Goal: Transaction & Acquisition: Book appointment/travel/reservation

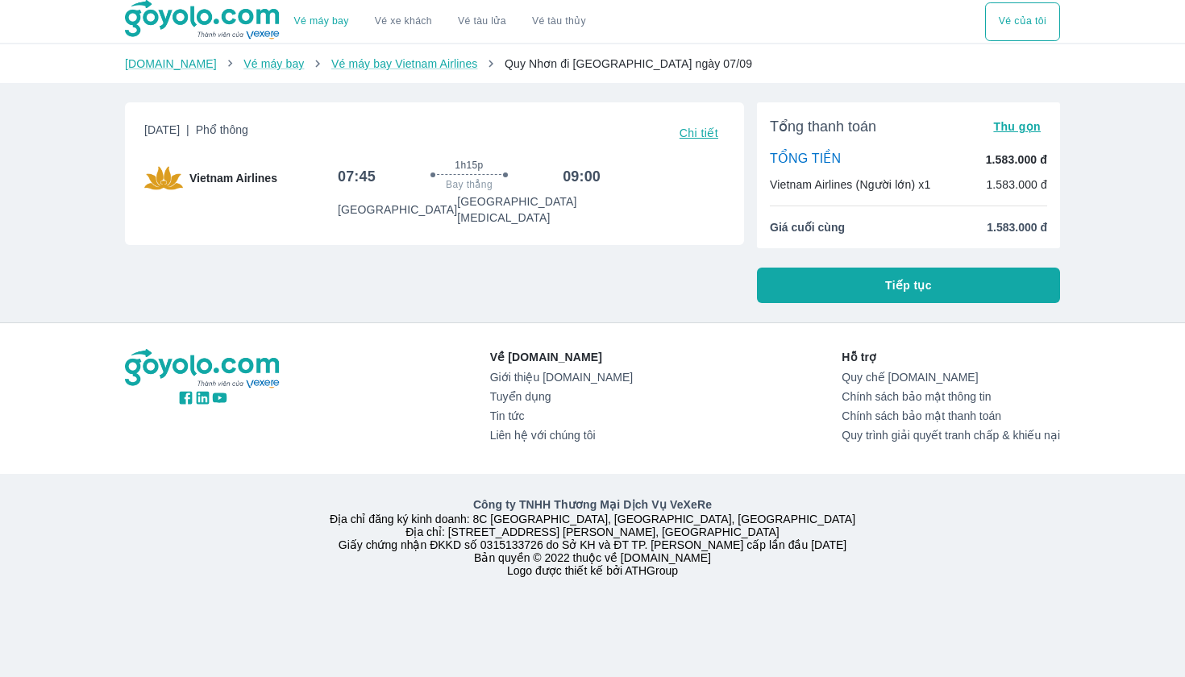
click at [864, 287] on button "Tiếp tục" at bounding box center [908, 285] width 303 height 35
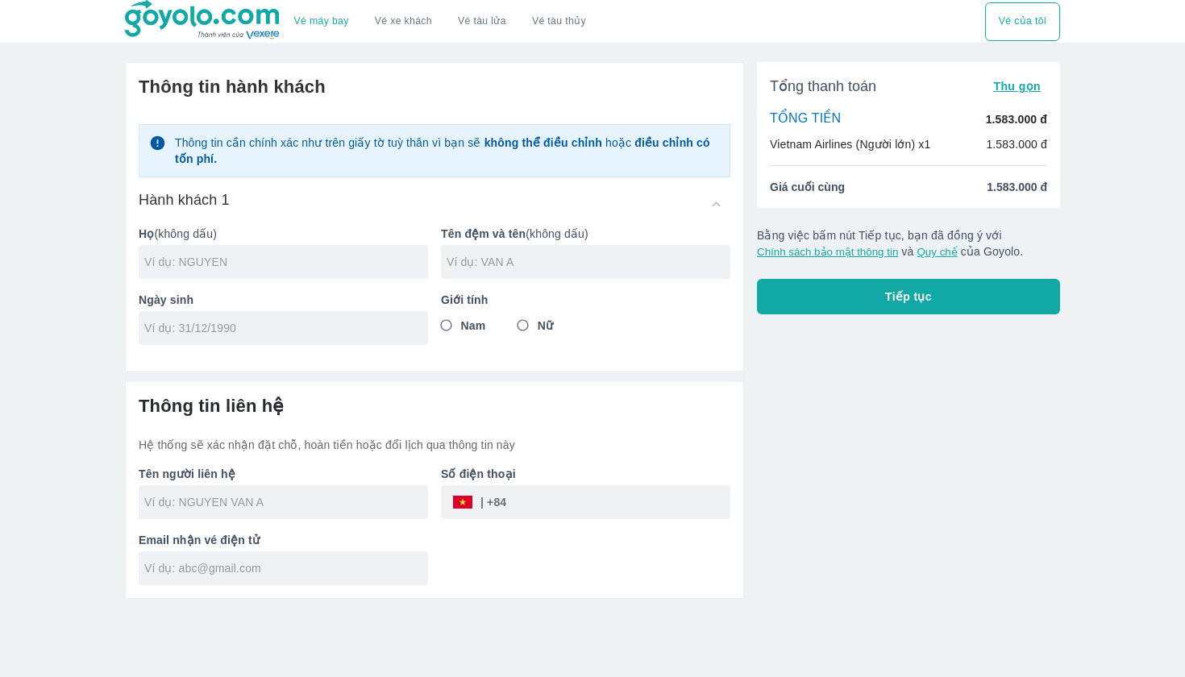
click at [332, 265] on input "text" at bounding box center [286, 262] width 284 height 16
type input "D"
type input "DINH"
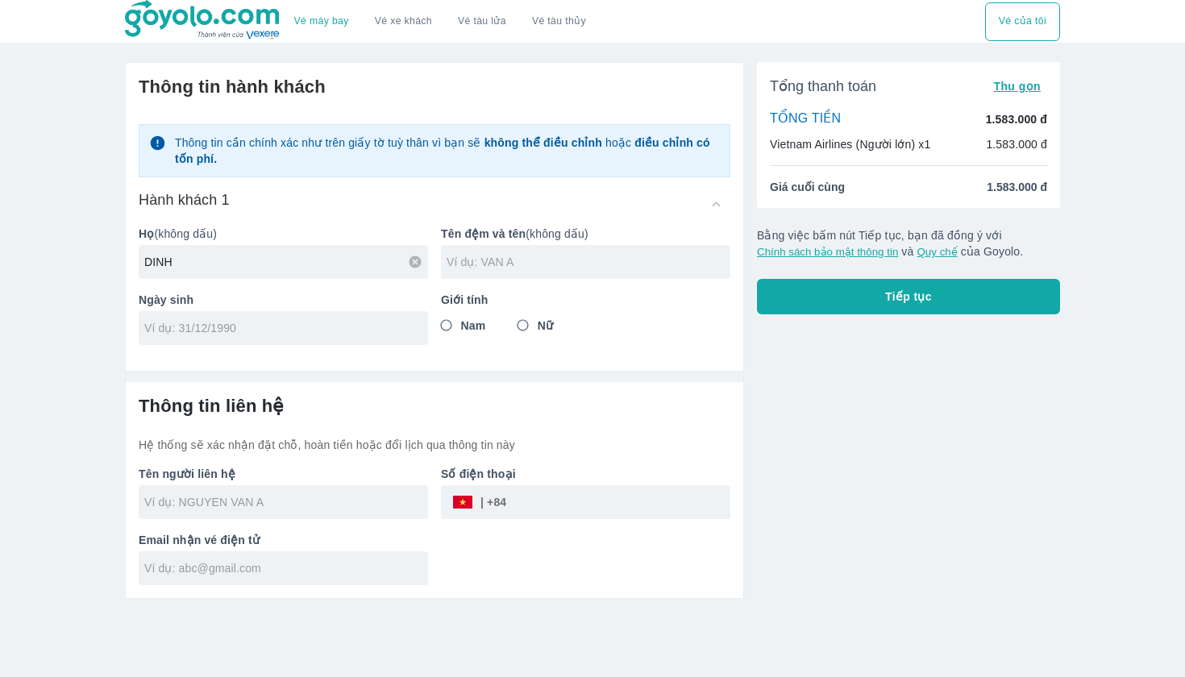
click at [493, 262] on input "text" at bounding box center [589, 262] width 284 height 16
type input "QUOC TOAN"
click at [343, 331] on input "tel" at bounding box center [278, 328] width 268 height 16
type input "[DATE]"
click at [451, 323] on input "Nam" at bounding box center [446, 325] width 29 height 29
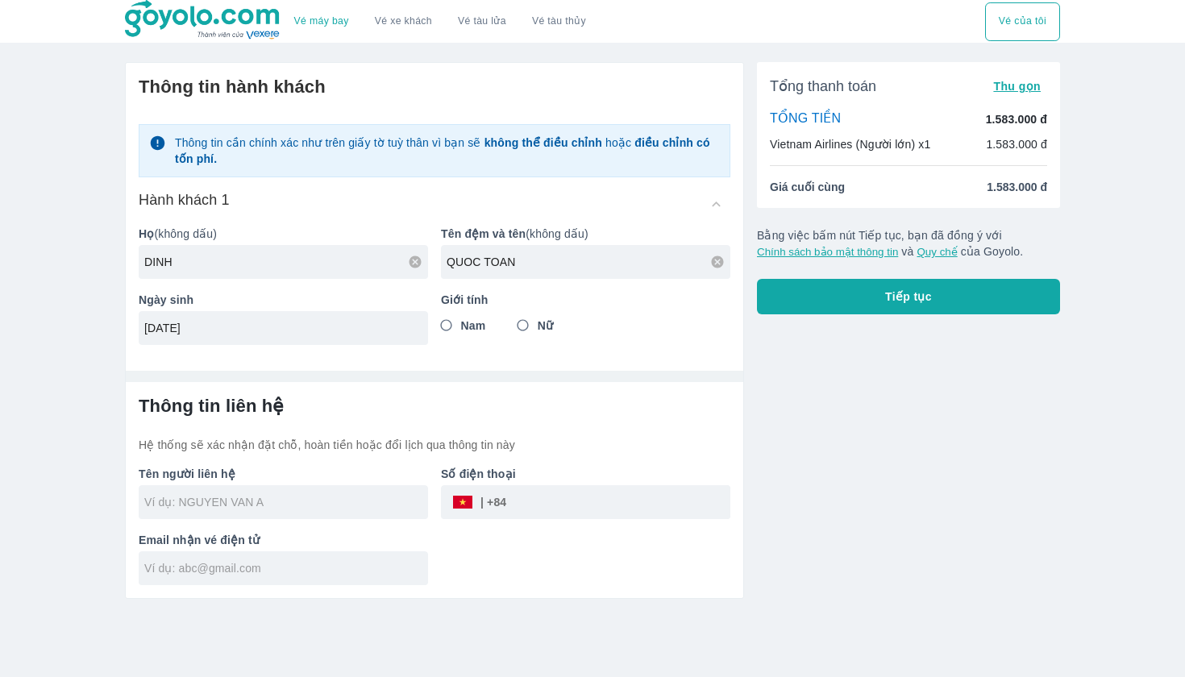
radio input "true"
click at [339, 491] on div at bounding box center [283, 502] width 289 height 34
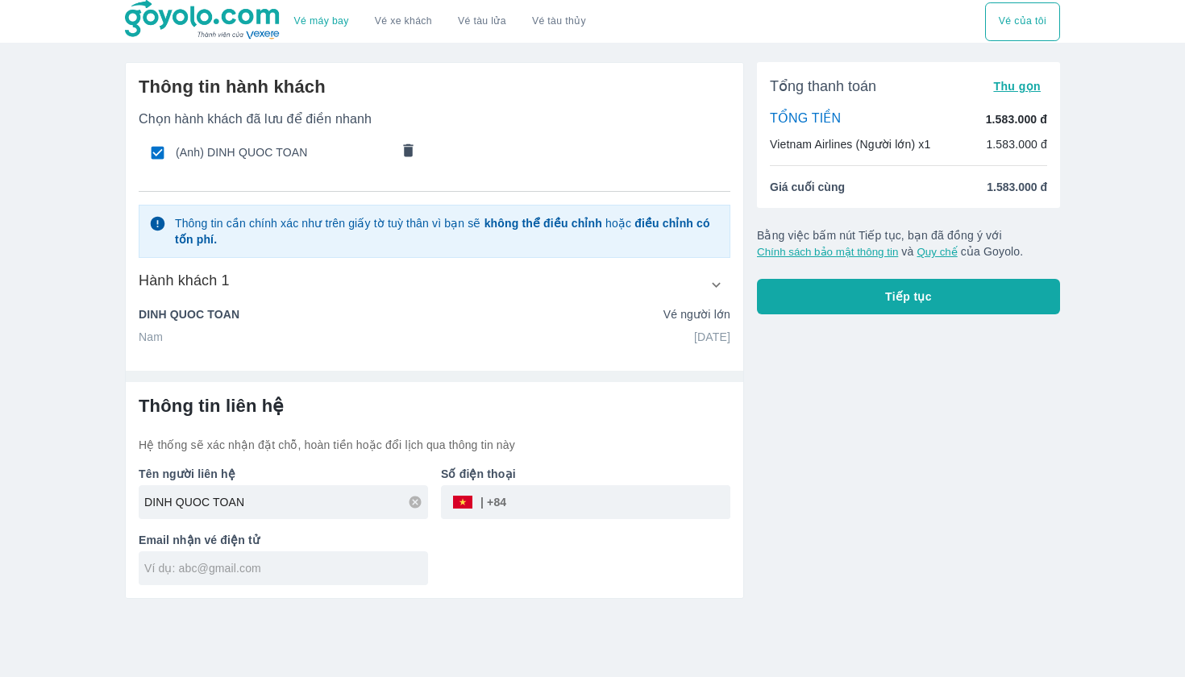
type input "DINH QUOC TOAN"
click at [302, 579] on div at bounding box center [283, 569] width 289 height 34
type input "[EMAIL_ADDRESS][DOMAIN_NAME]"
click at [556, 497] on input "tel" at bounding box center [618, 502] width 224 height 39
type input "785675777"
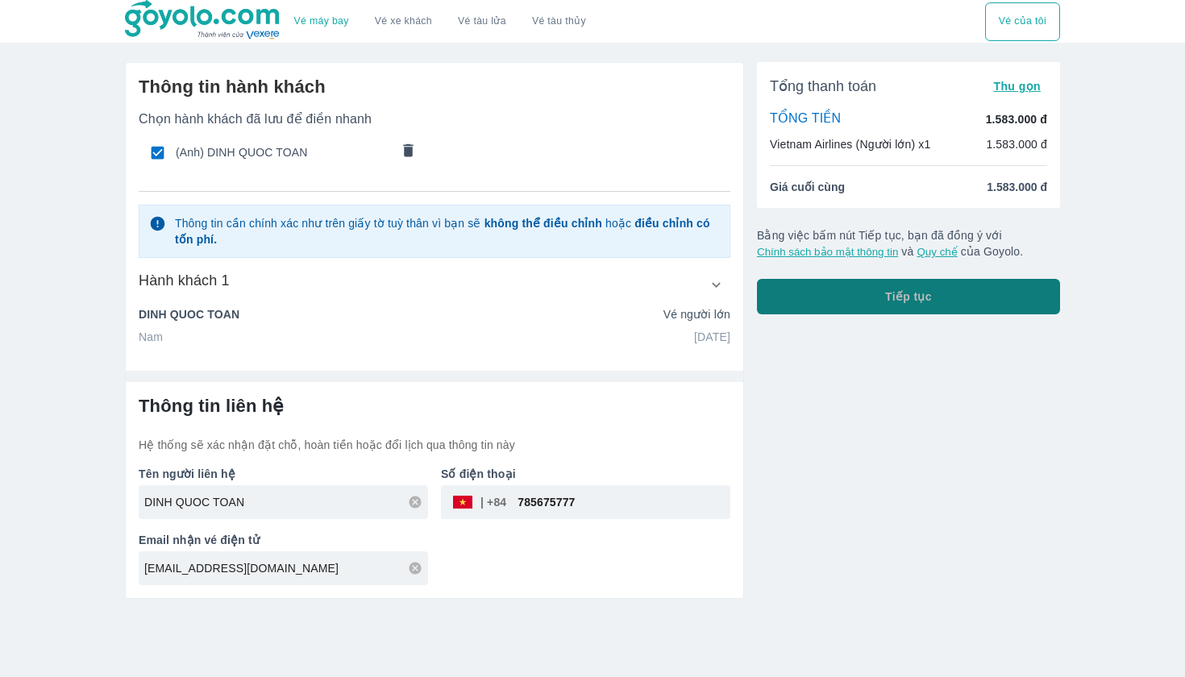
click at [924, 292] on span "Tiếp tục" at bounding box center [908, 297] width 47 height 16
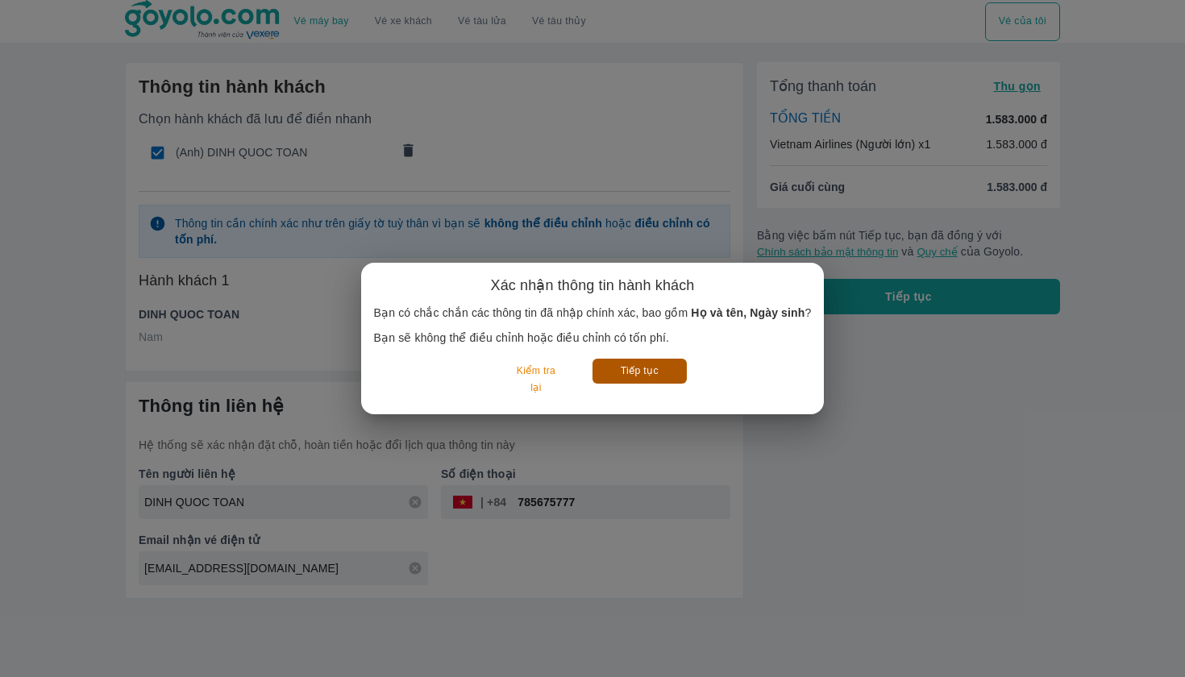
click at [670, 378] on button "Tiếp tục" at bounding box center [640, 371] width 94 height 25
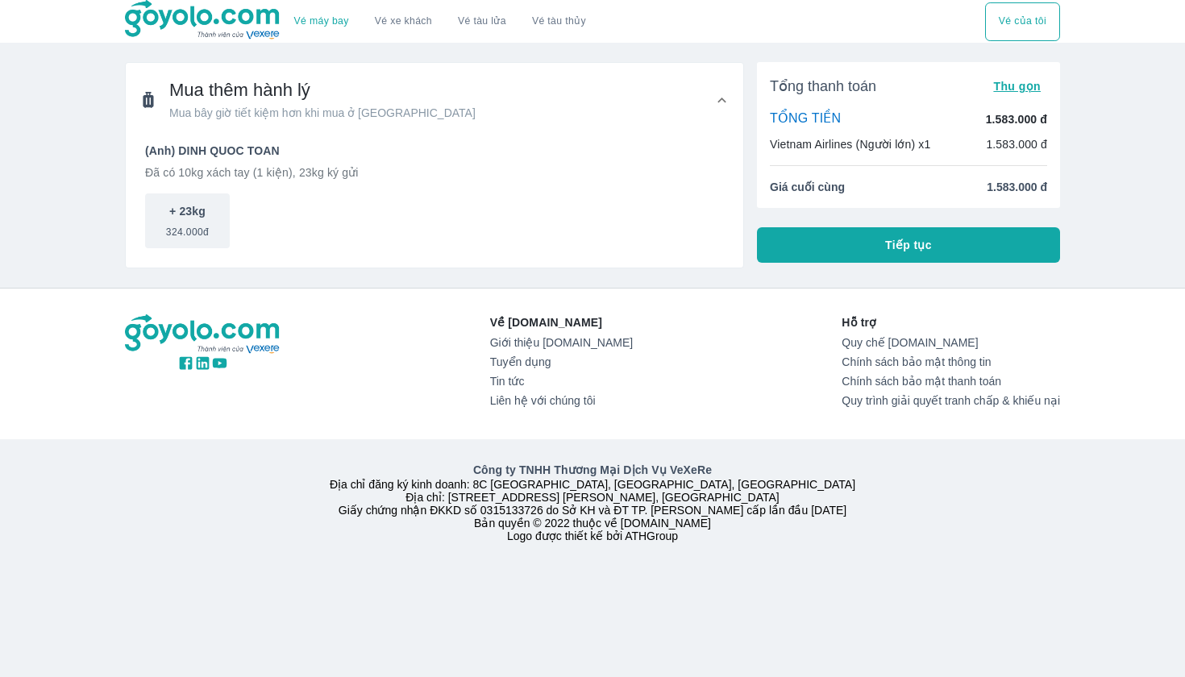
click at [847, 241] on button "Tiếp tục" at bounding box center [908, 244] width 303 height 35
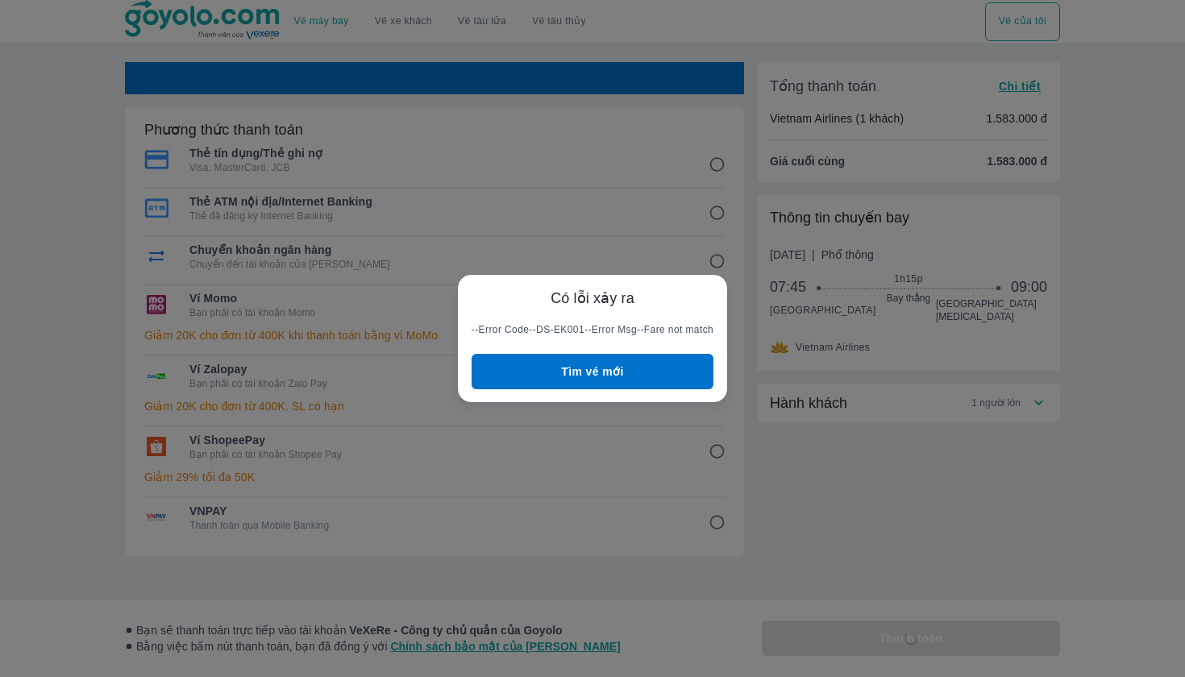
click at [677, 369] on button "Tìm vé mới" at bounding box center [593, 371] width 242 height 35
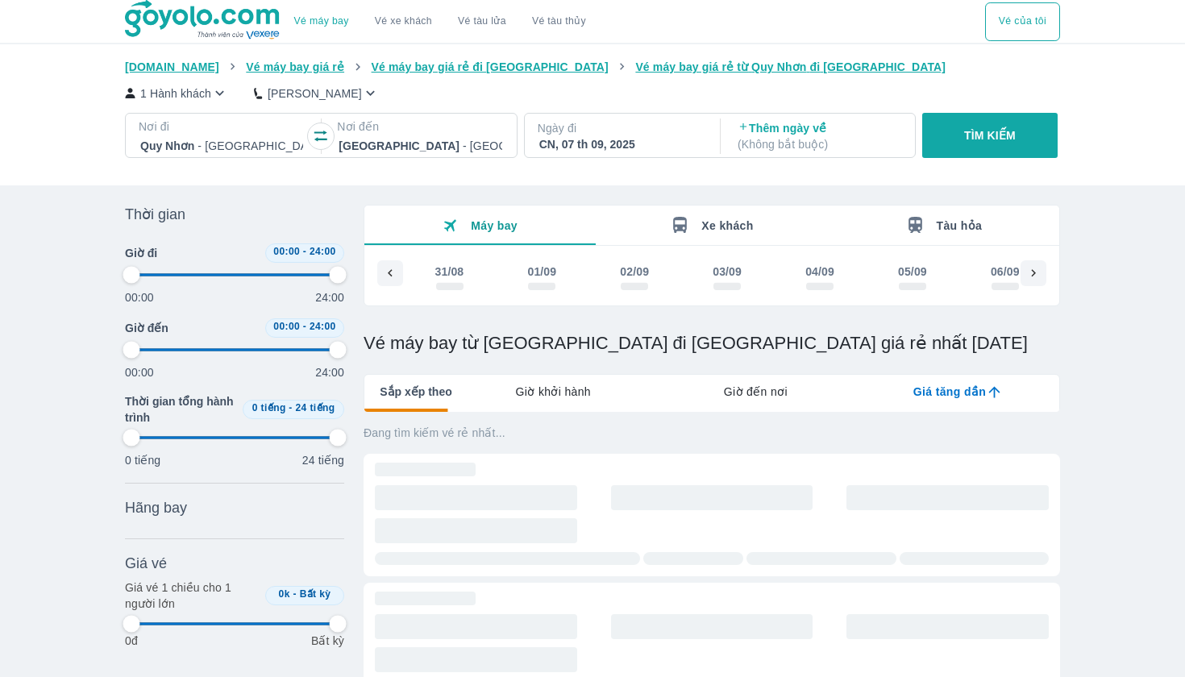
scroll to position [0, 134]
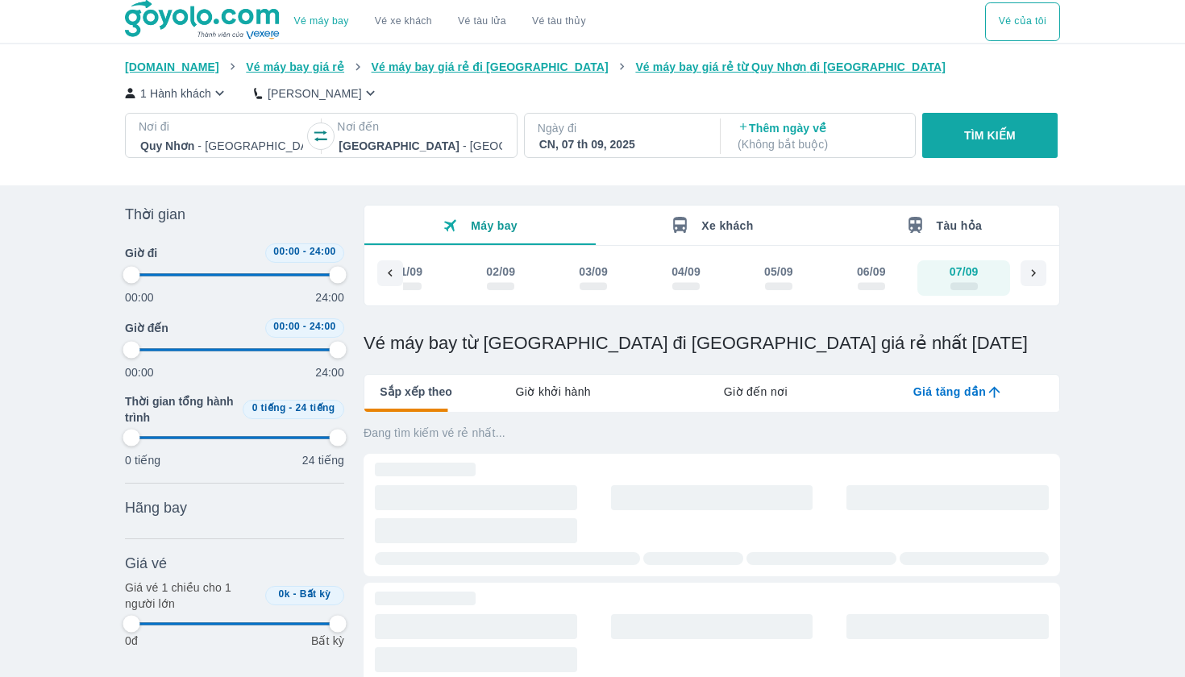
type input "97.9166666666667"
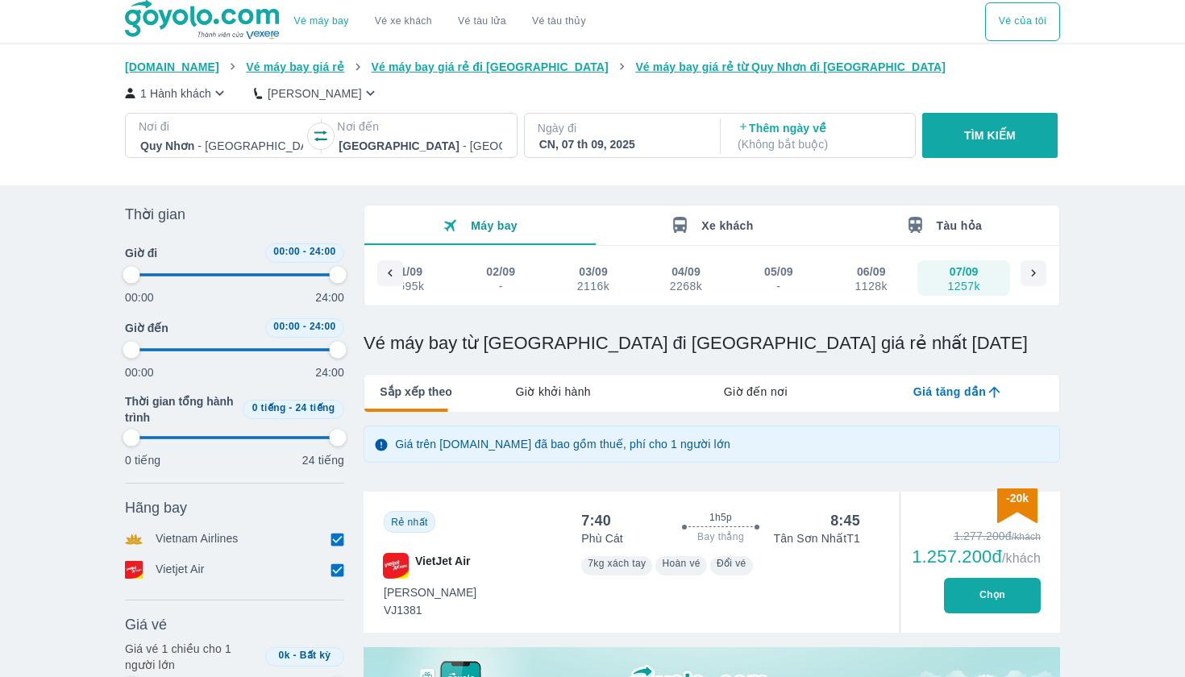
type input "97.9166666666667"
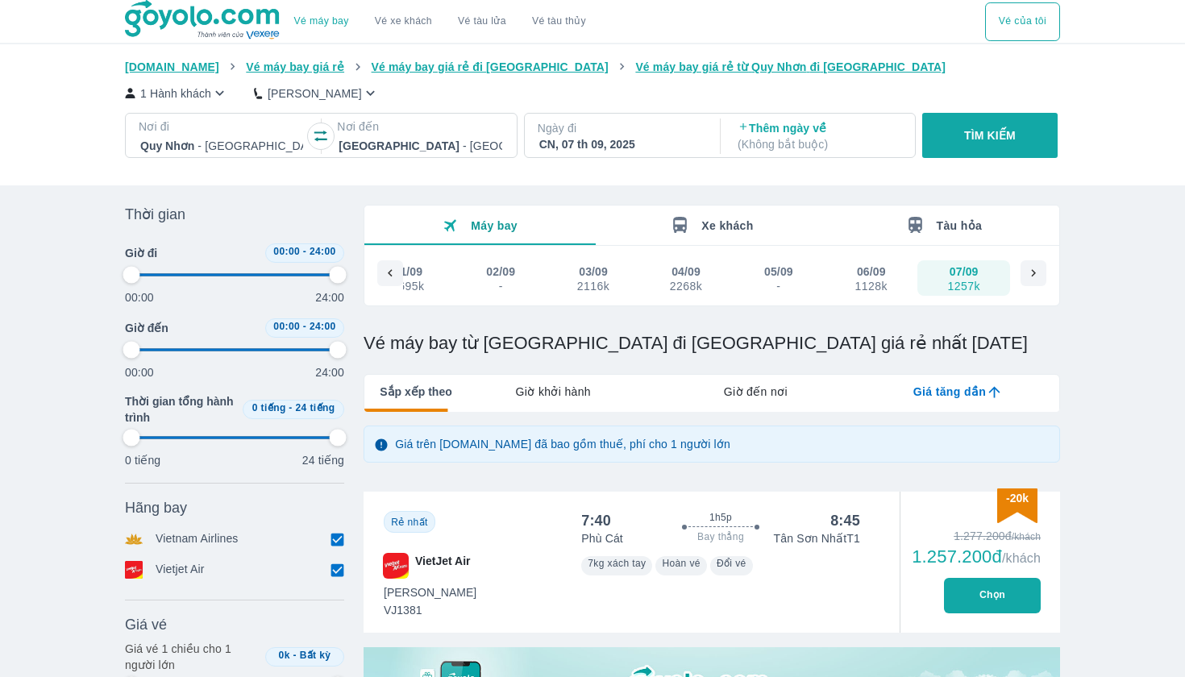
type input "97.9166666666667"
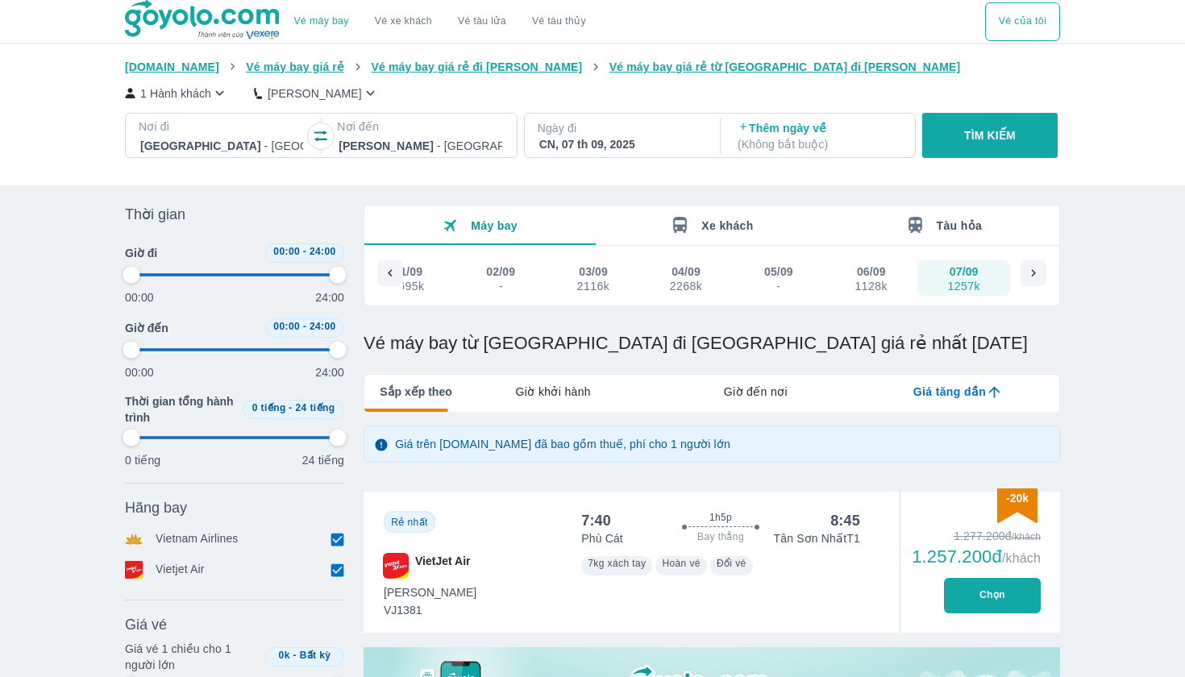
type input "97.9166666666667"
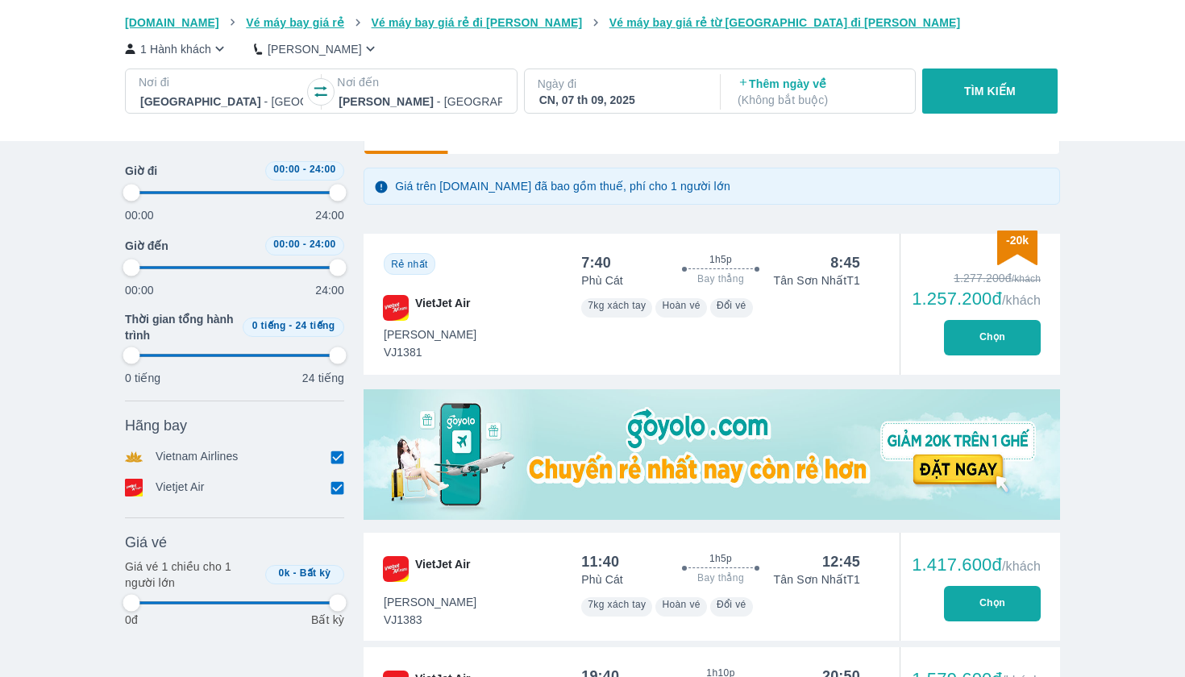
type input "97.9166666666667"
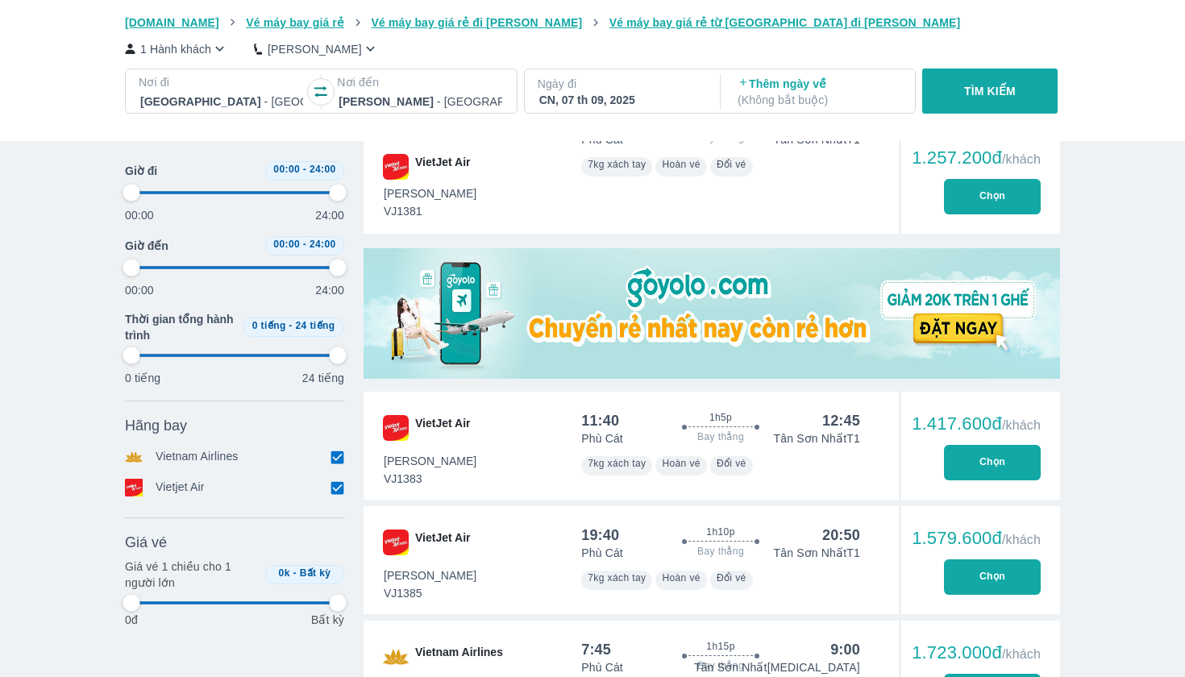
scroll to position [401, 0]
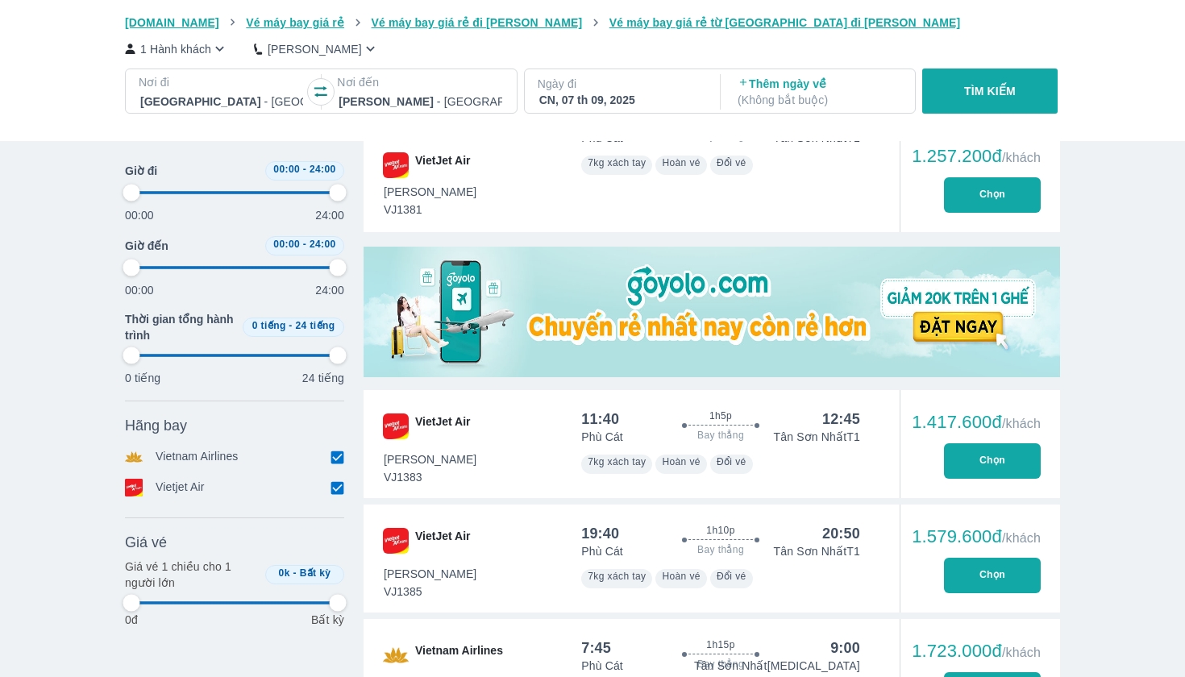
type input "97.9166666666667"
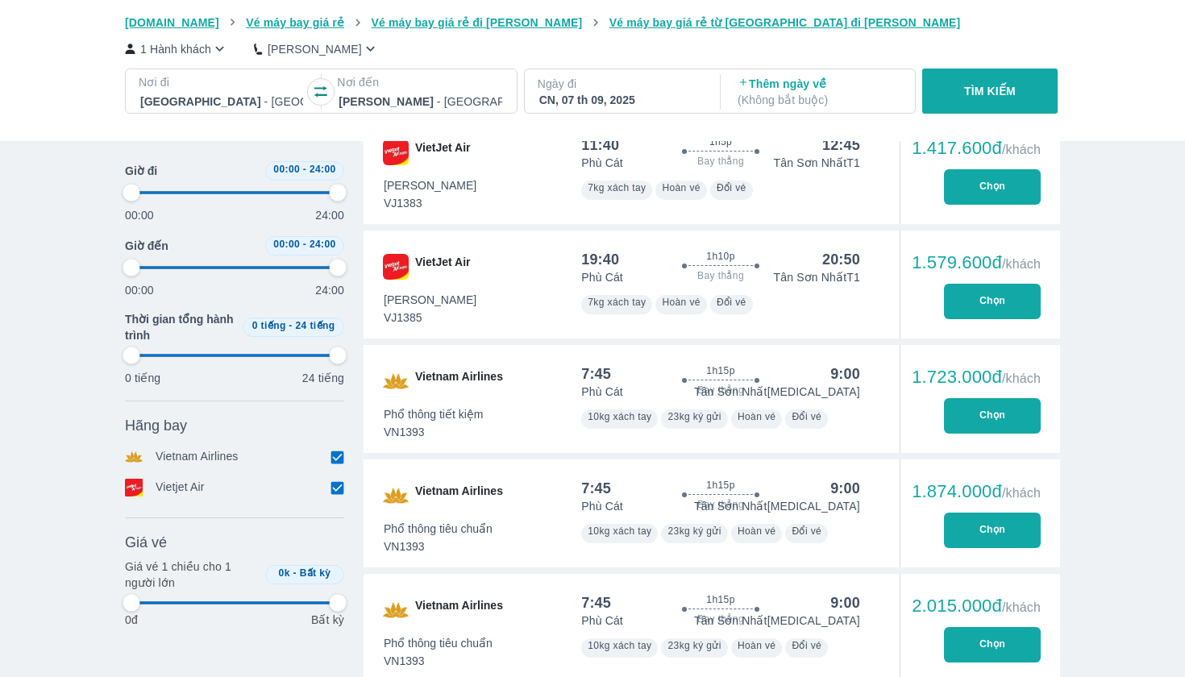
type input "97.9166666666667"
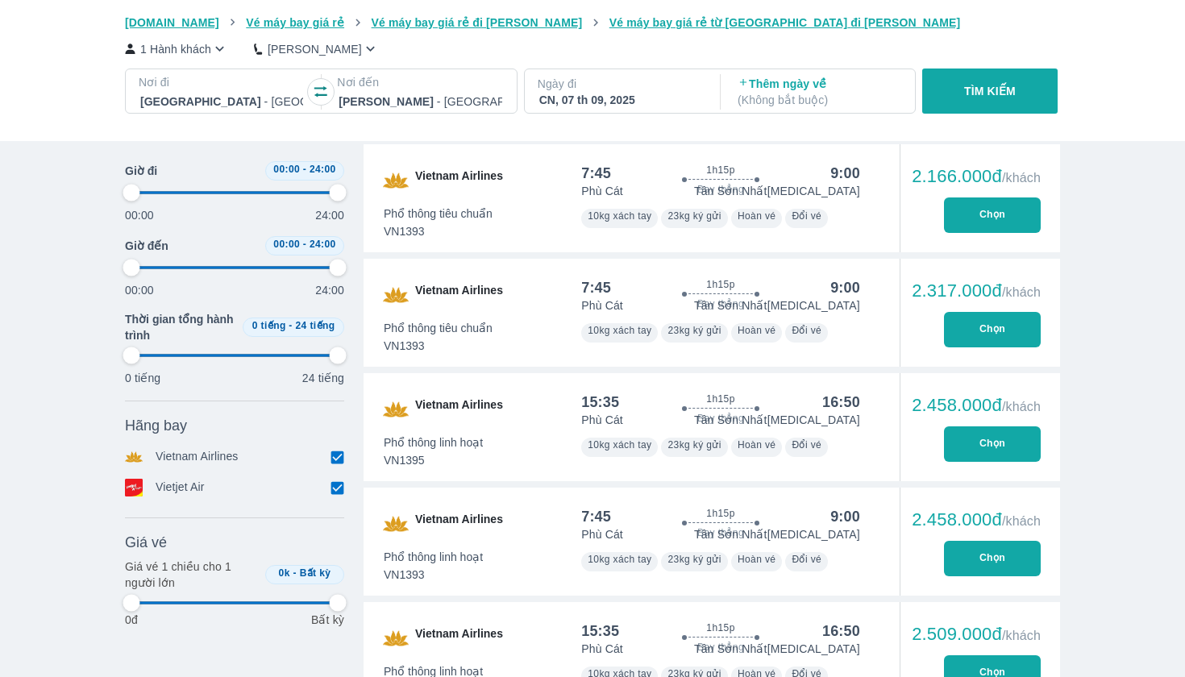
type input "97.9166666666667"
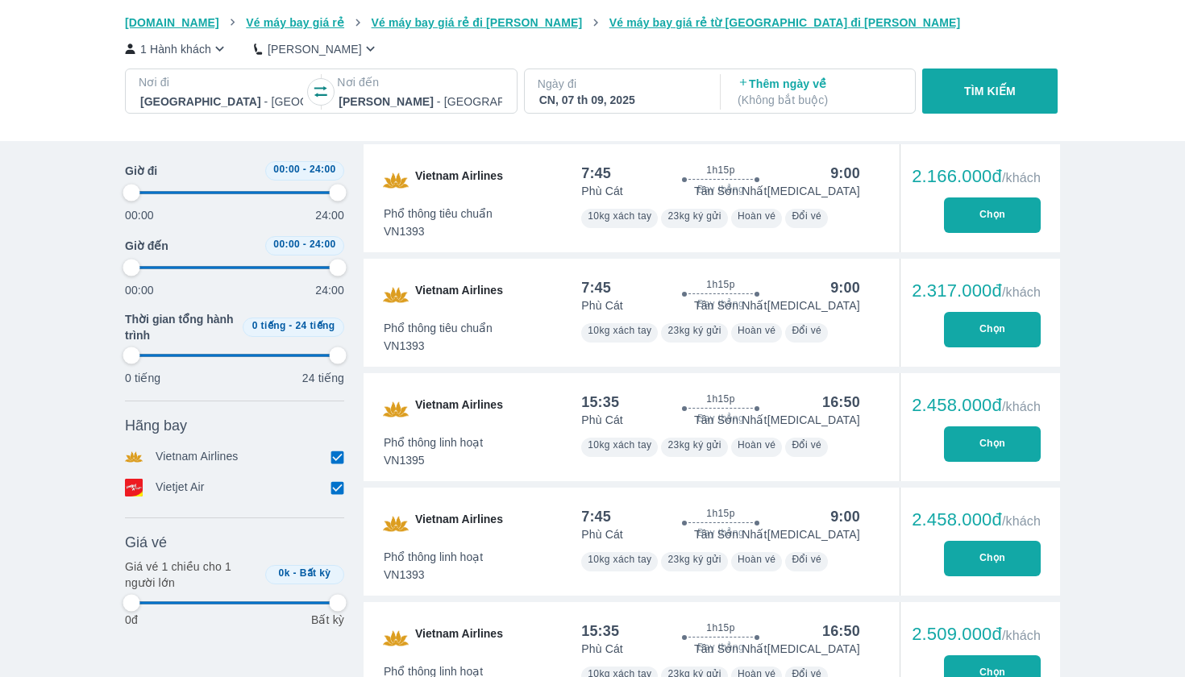
type input "97.9166666666667"
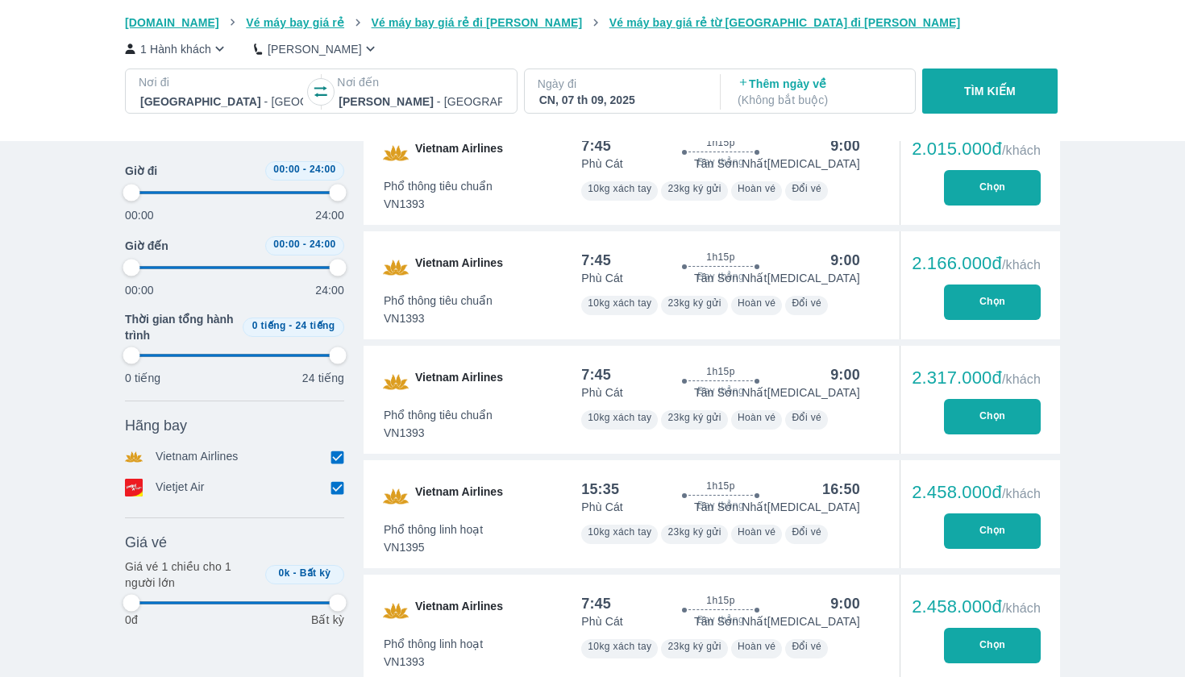
type input "97.9166666666667"
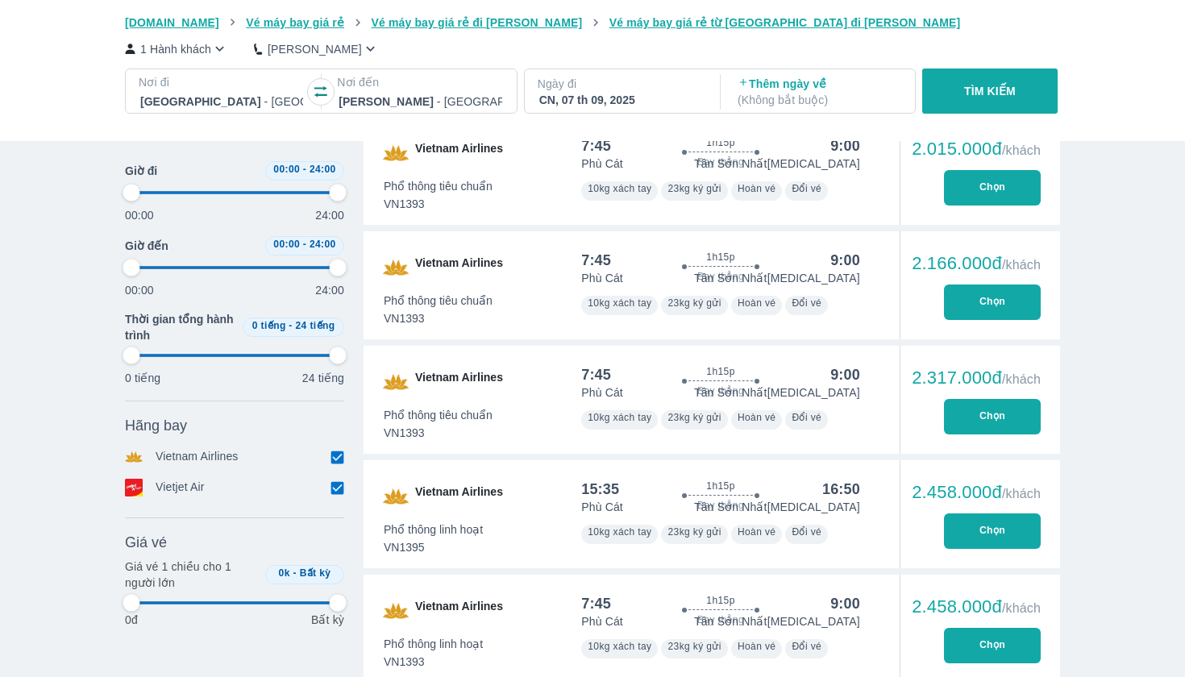
type input "97.9166666666667"
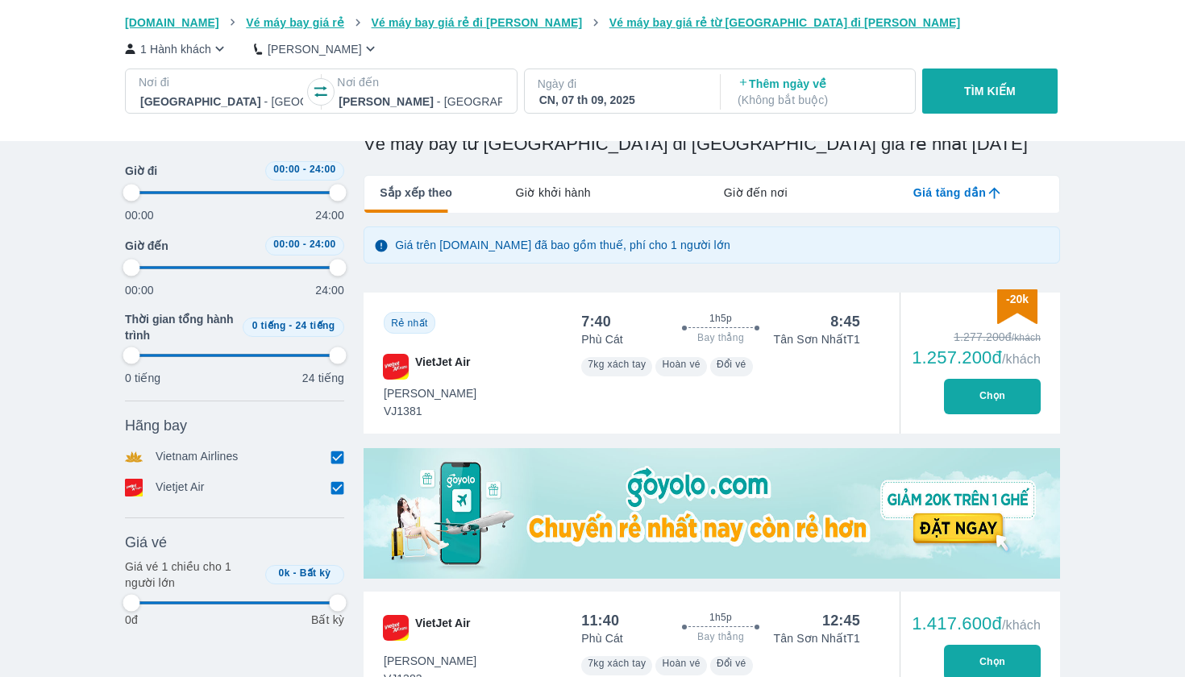
type input "97.9166666666667"
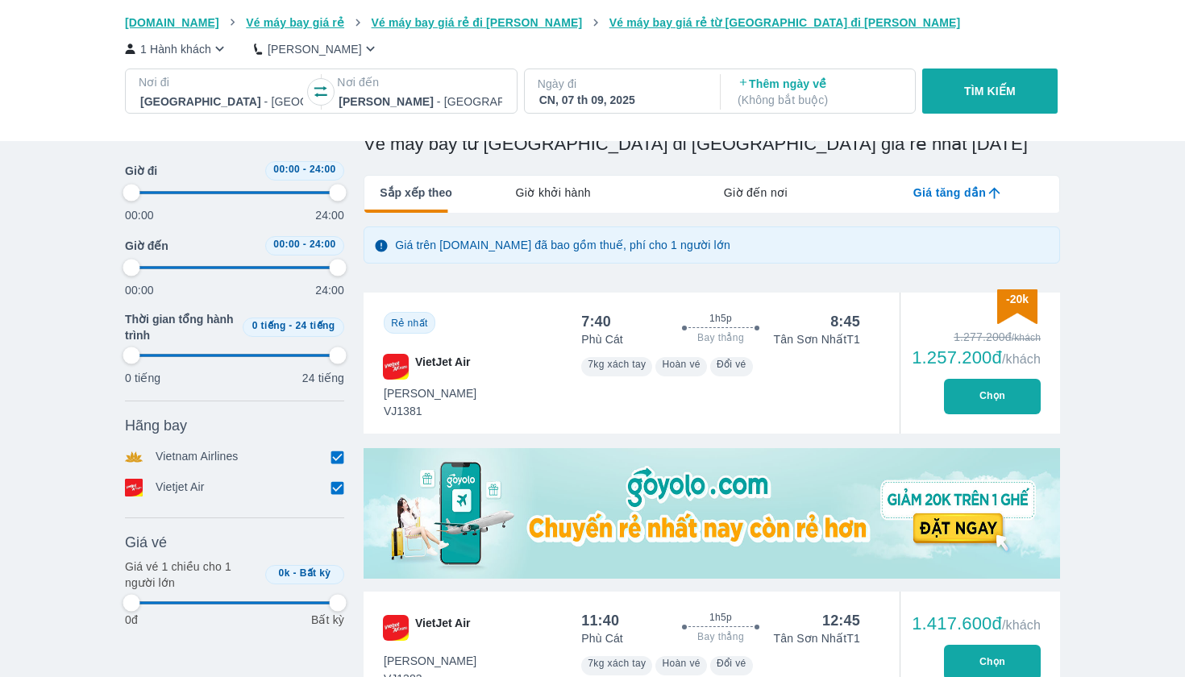
type input "97.9166666666667"
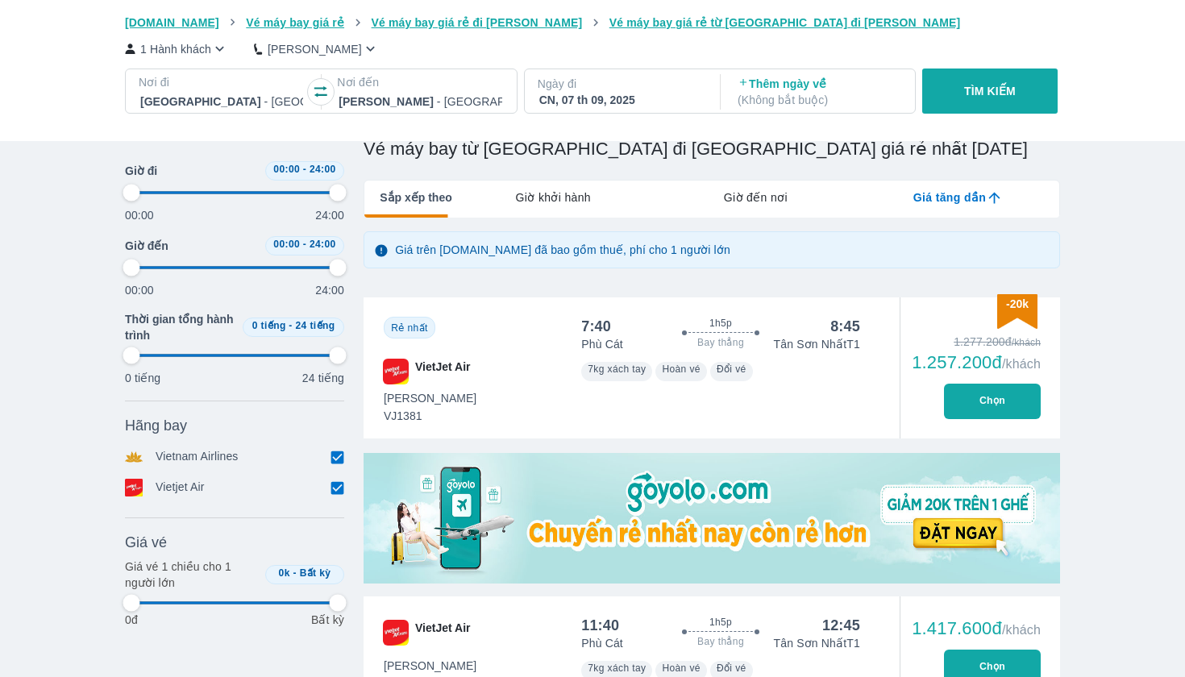
type input "97.9166666666667"
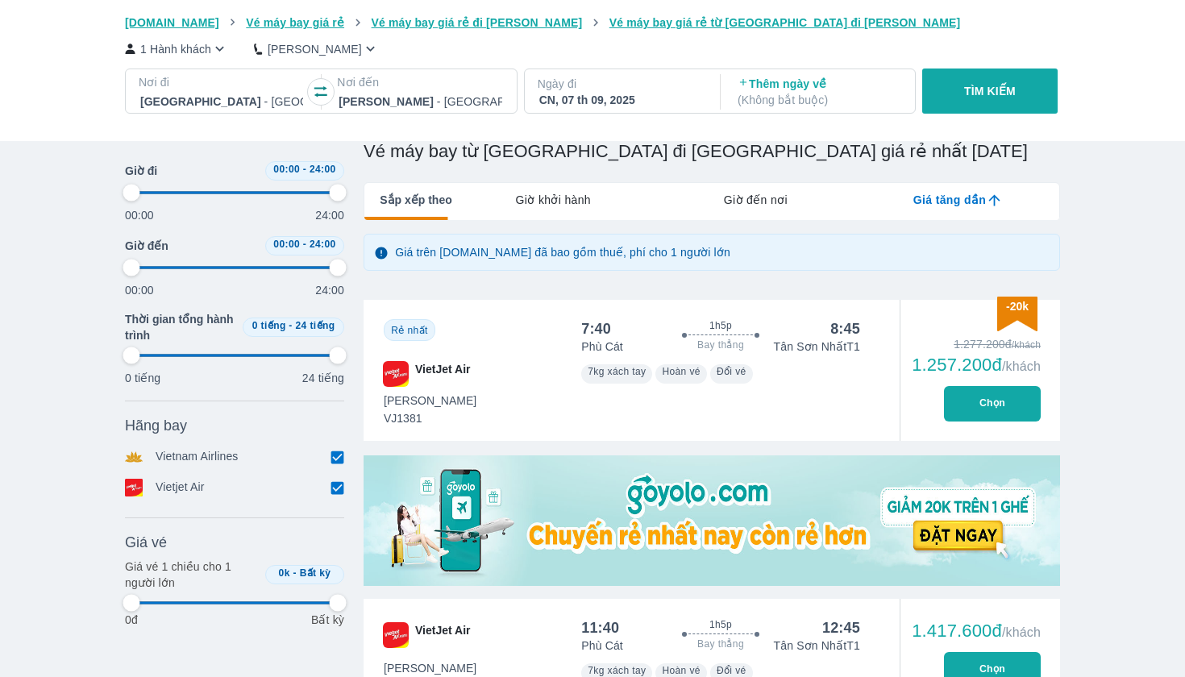
type input "97.9166666666667"
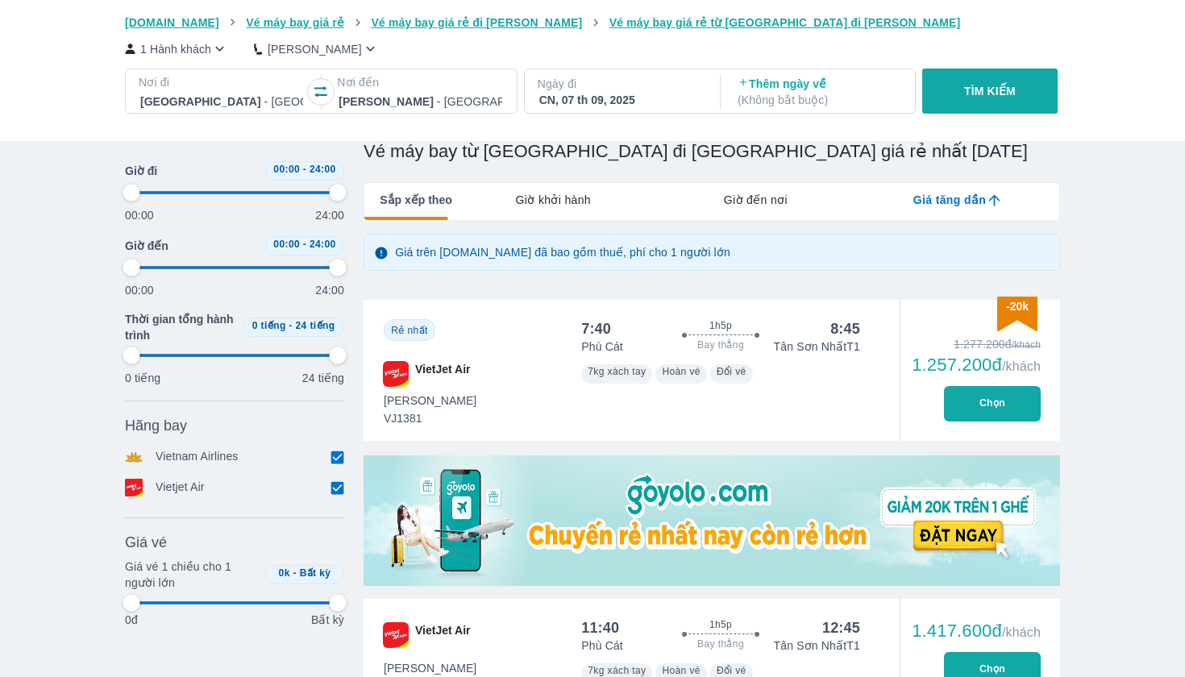
type input "97.9166666666667"
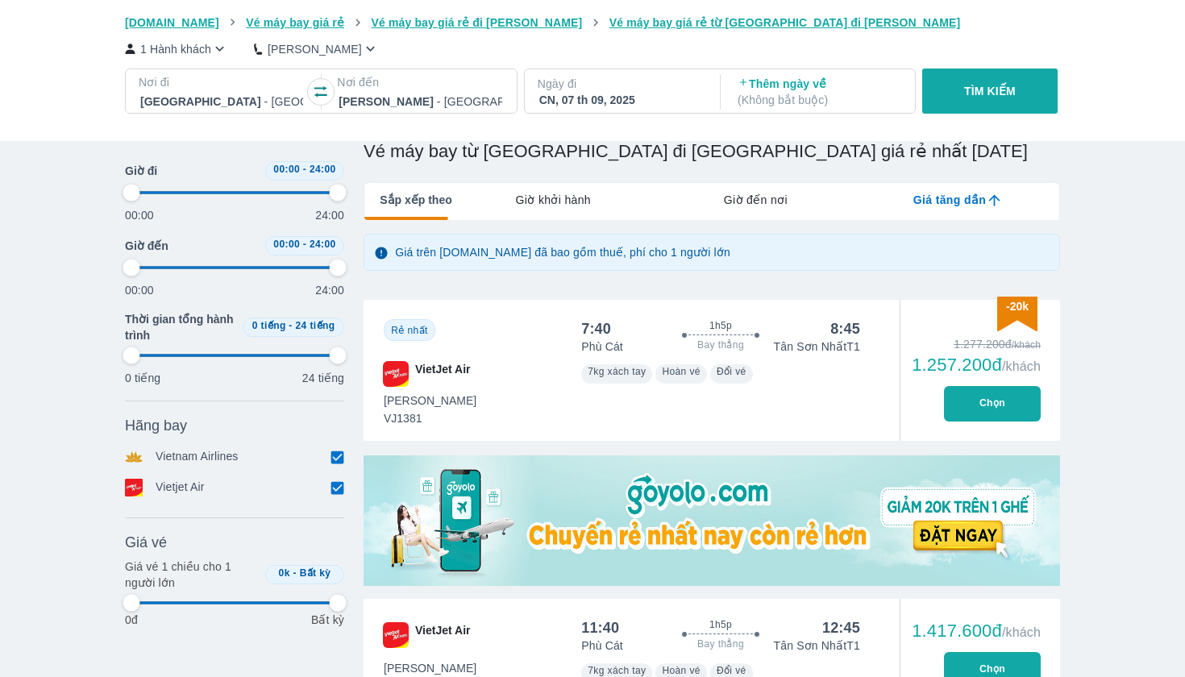
type input "97.9166666666667"
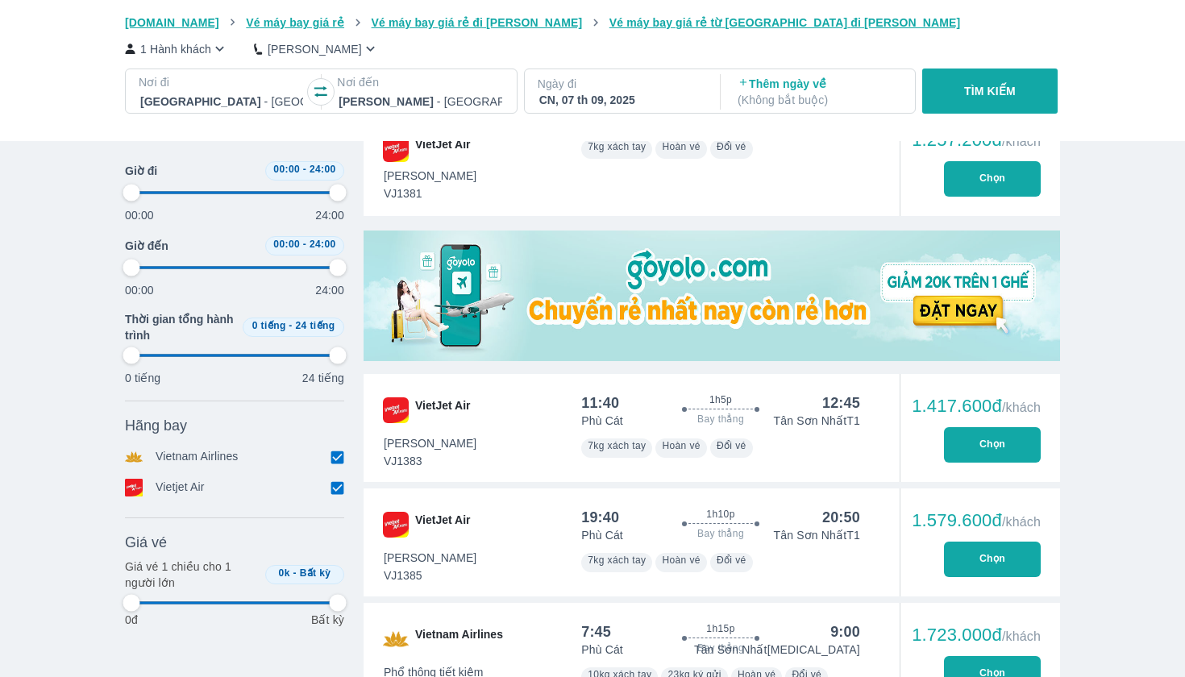
scroll to position [421, 0]
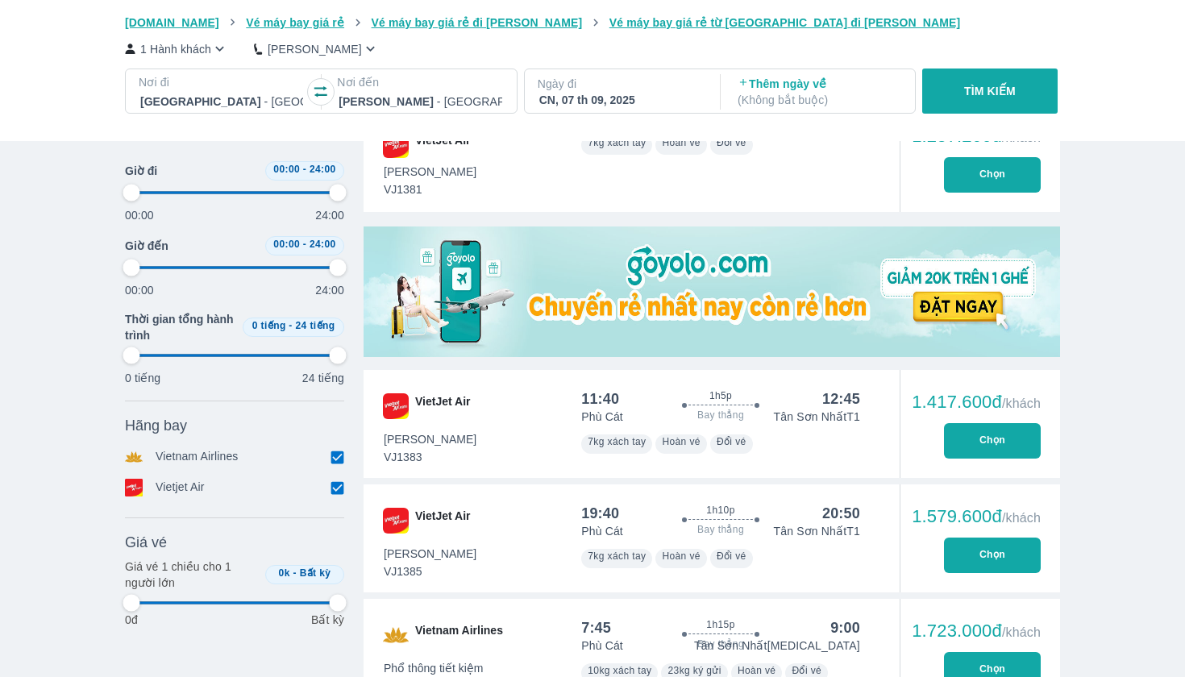
type input "97.9166666666667"
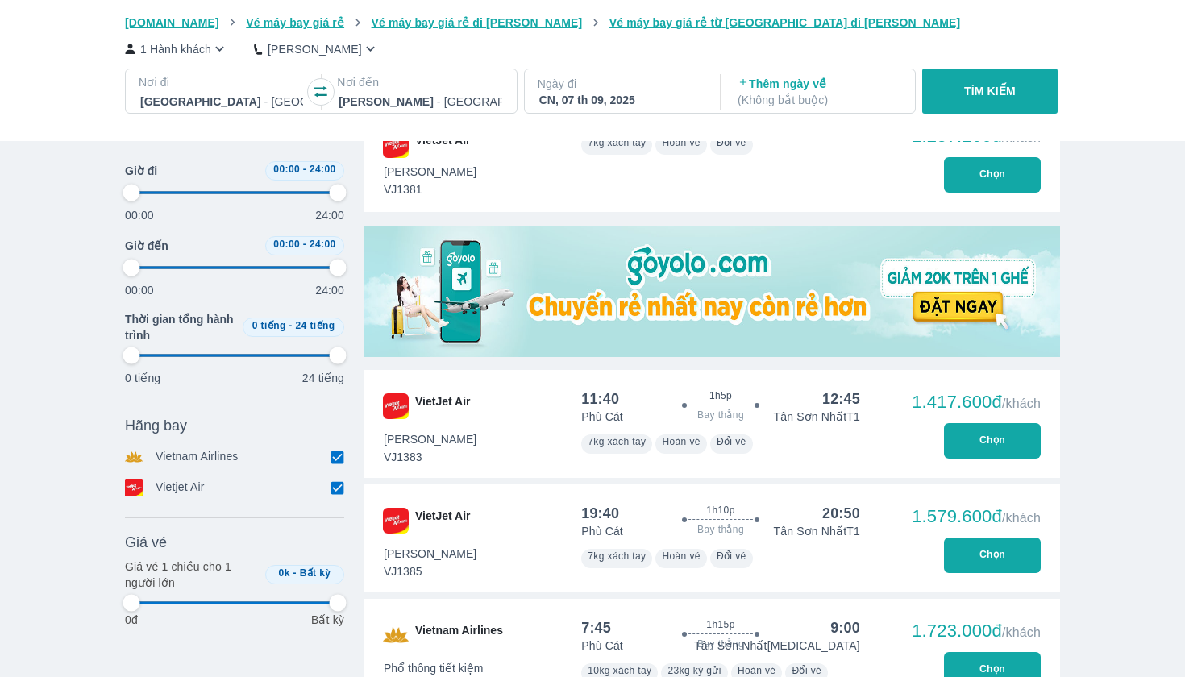
type input "97.9166666666667"
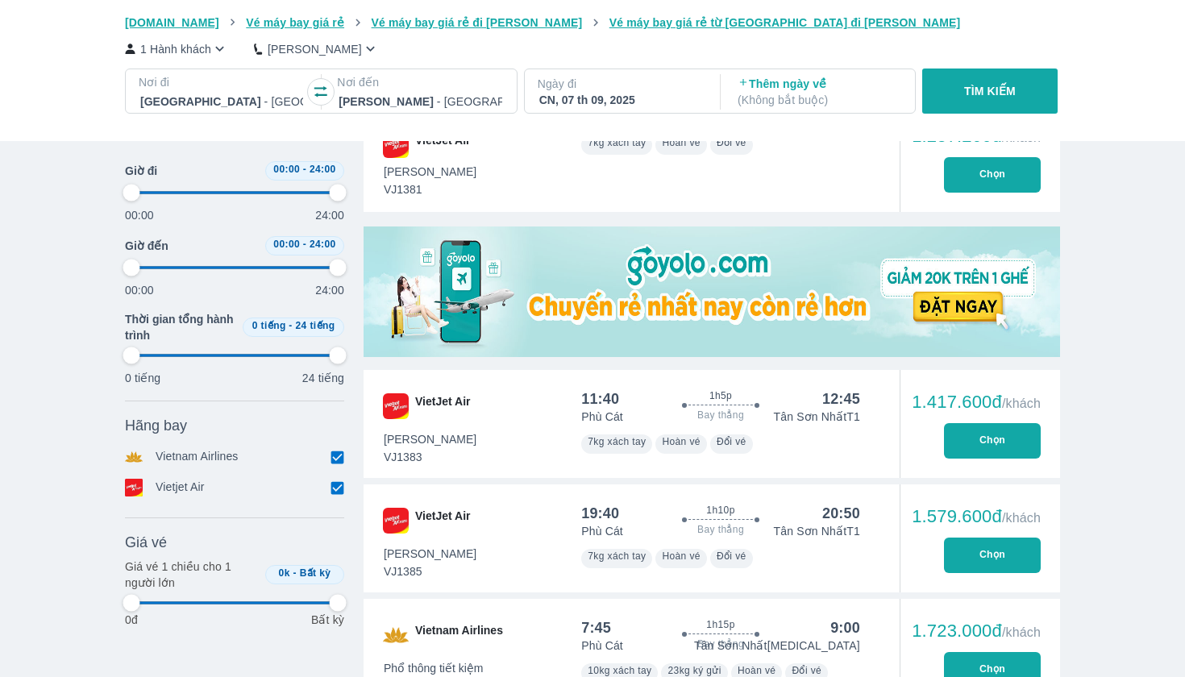
type input "97.9166666666667"
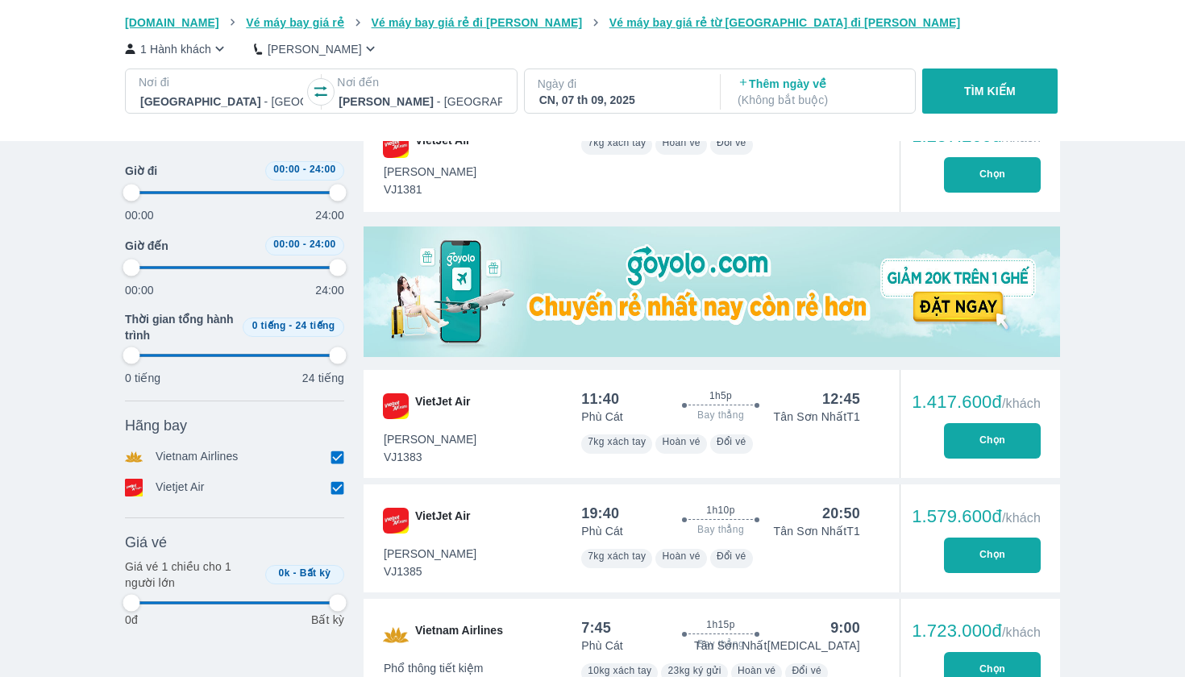
type input "97.9166666666667"
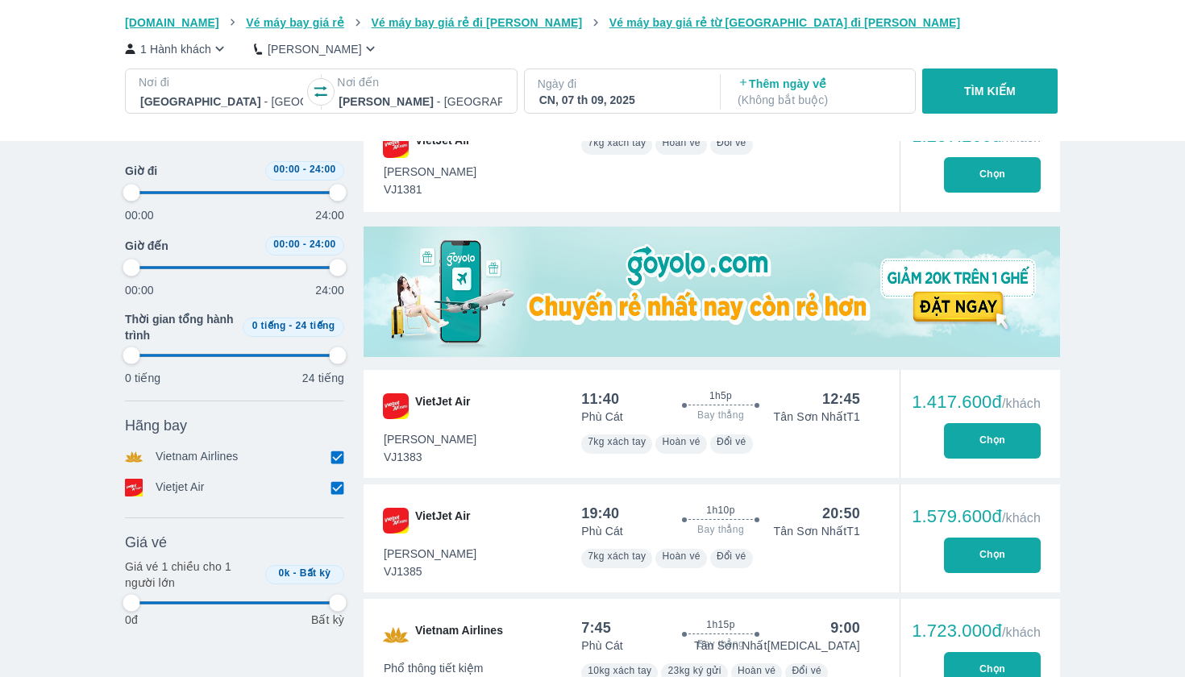
type input "97.9166666666667"
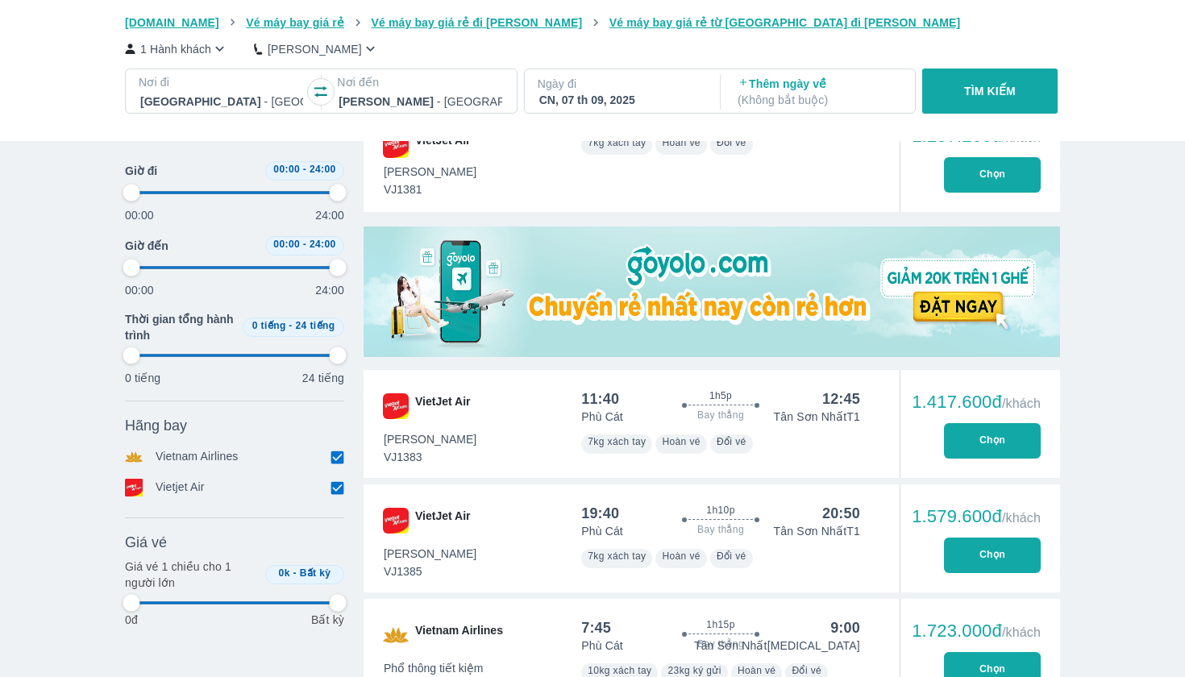
type input "97.9166666666667"
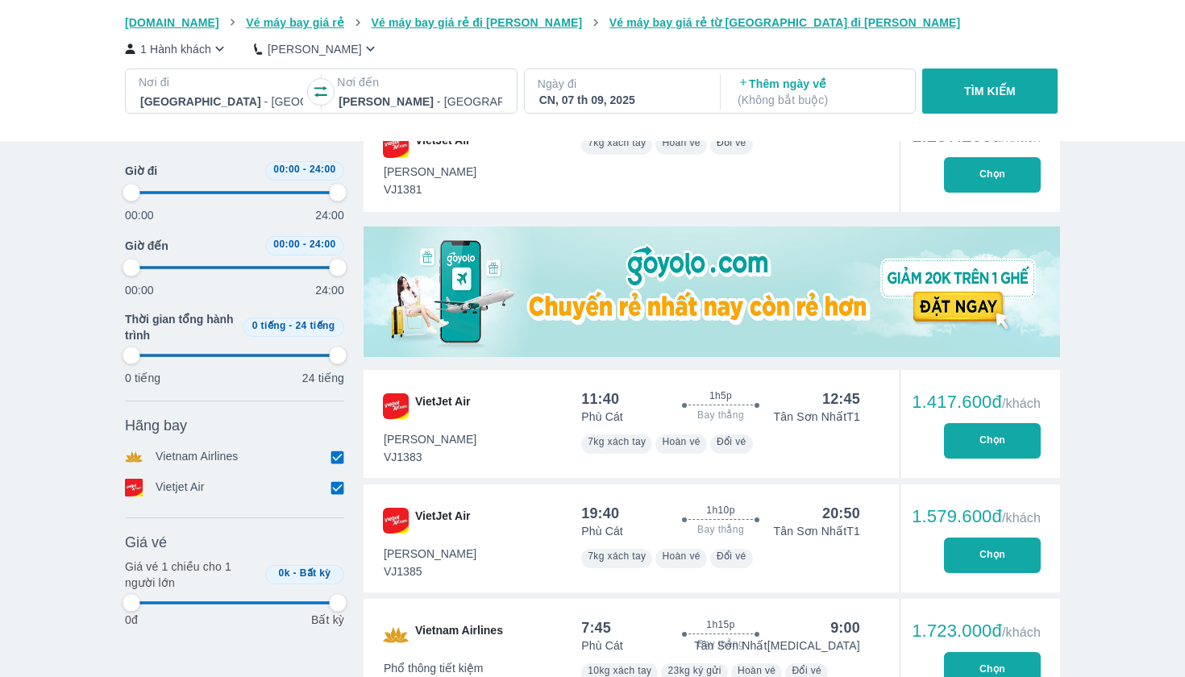
type input "97.9166666666667"
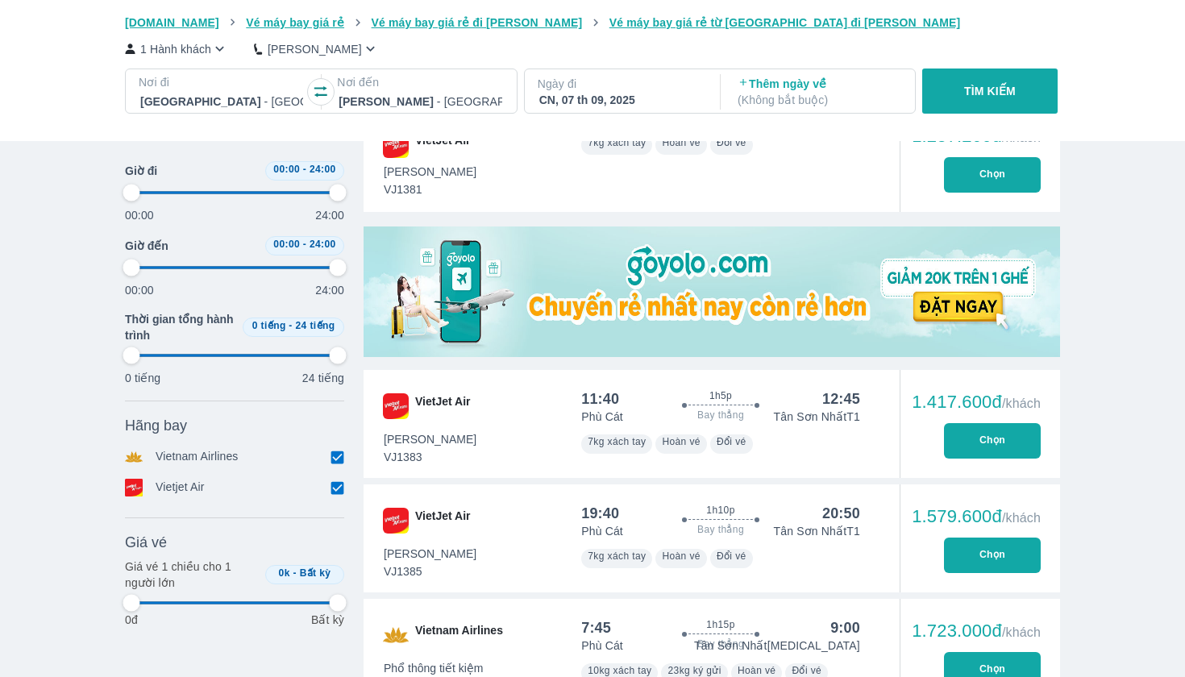
type input "97.9166666666667"
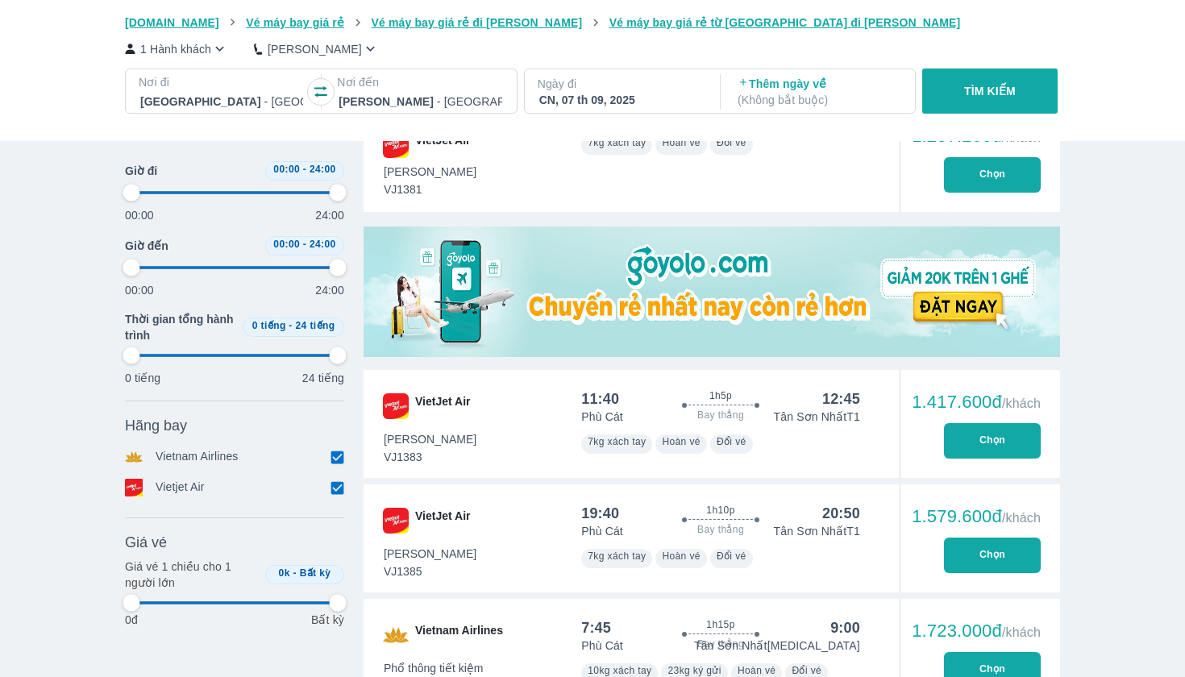
type input "97.9166666666667"
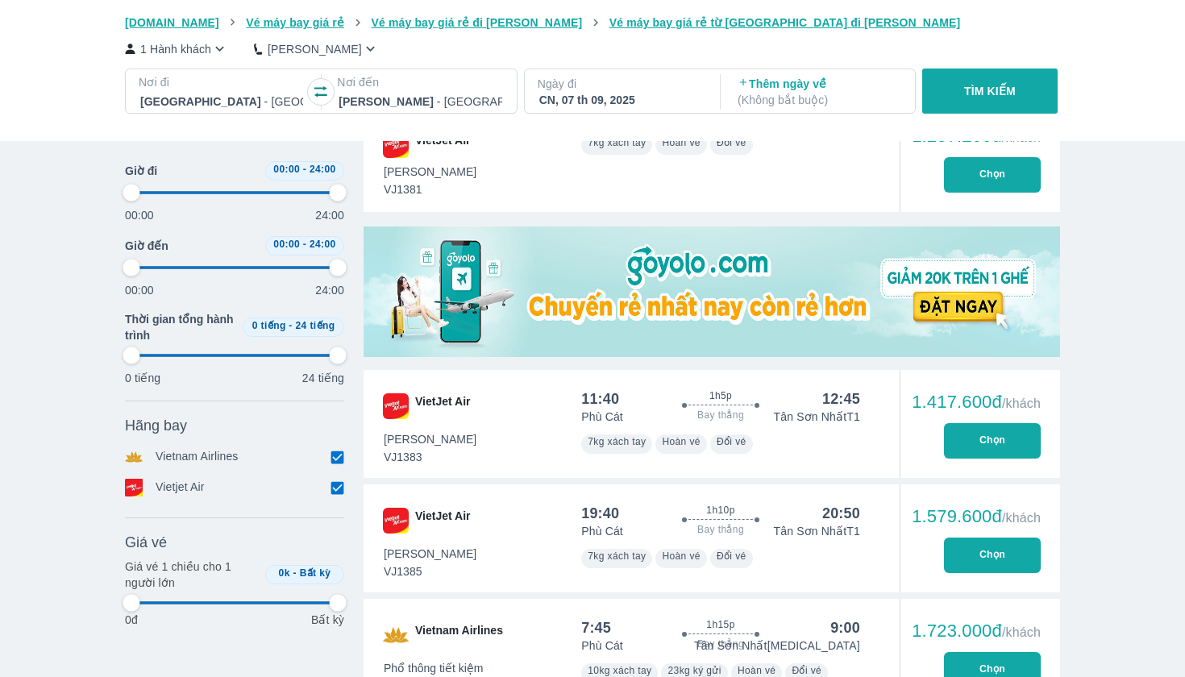
type input "97.9166666666667"
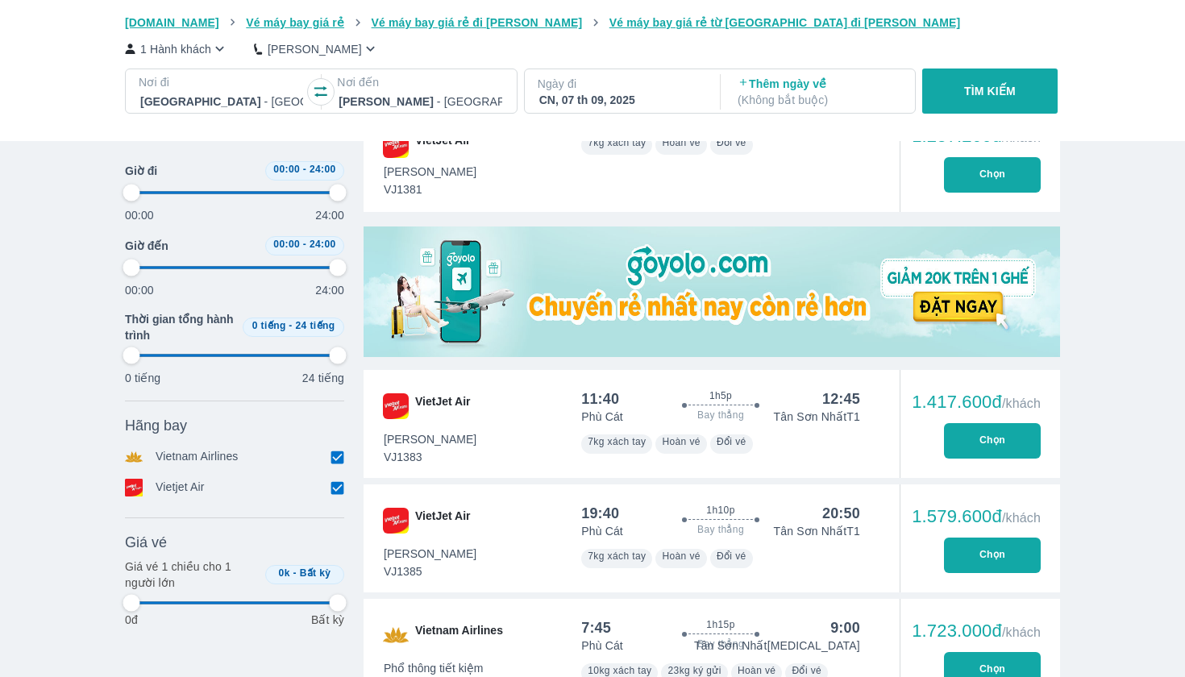
type input "97.9166666666667"
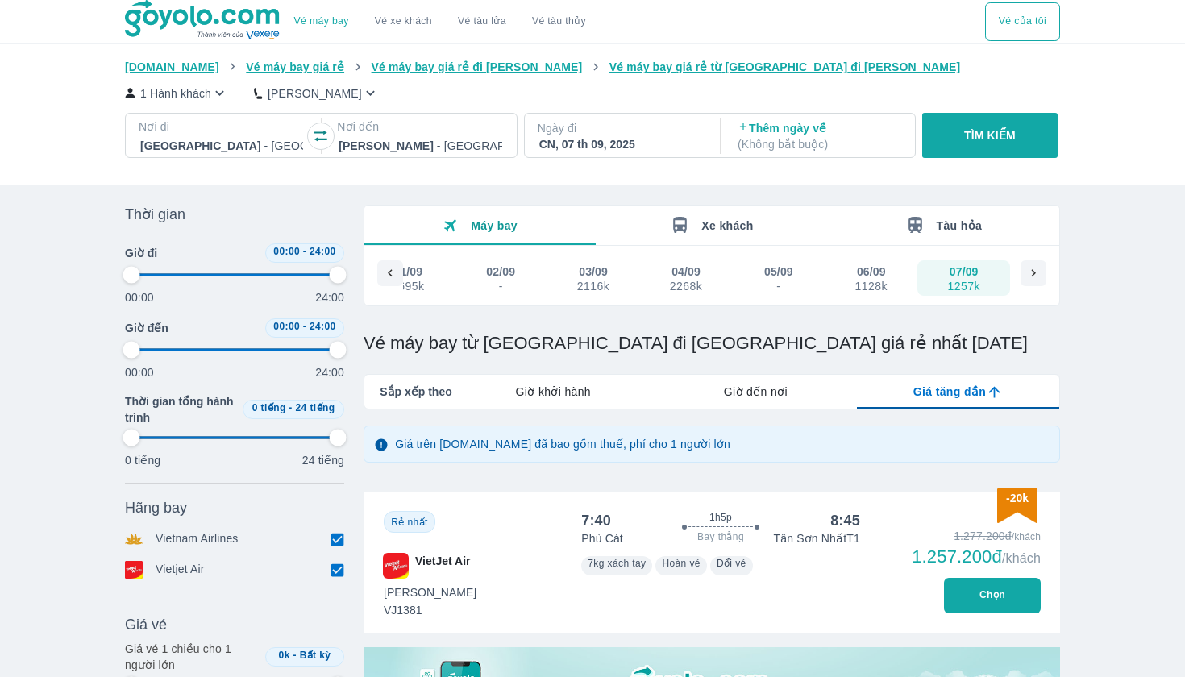
scroll to position [0, 0]
click at [732, 223] on span "Xe khách" at bounding box center [728, 225] width 52 height 13
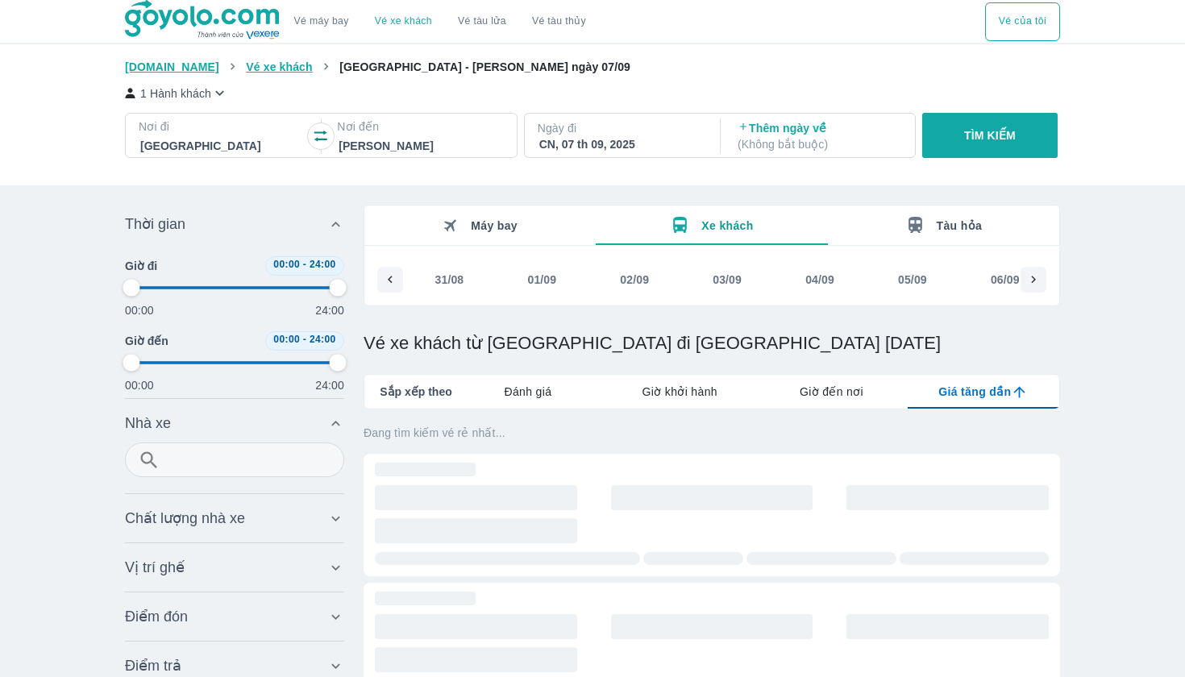
type input "97.9166666666667"
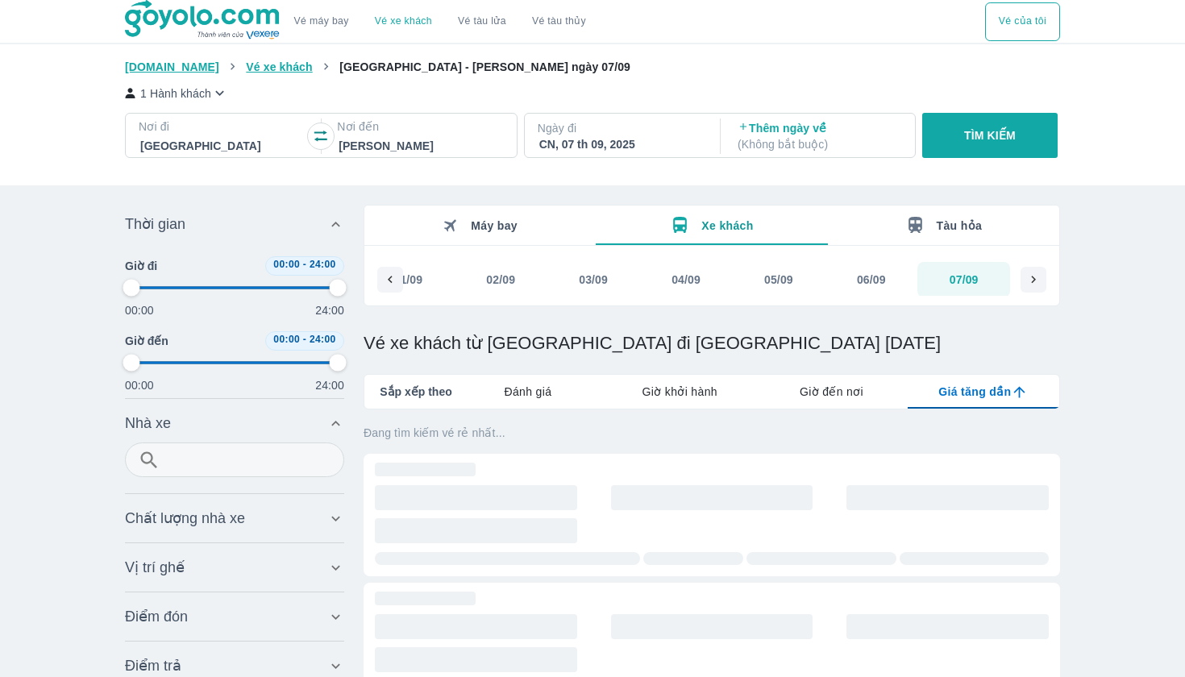
type input "97.9166666666667"
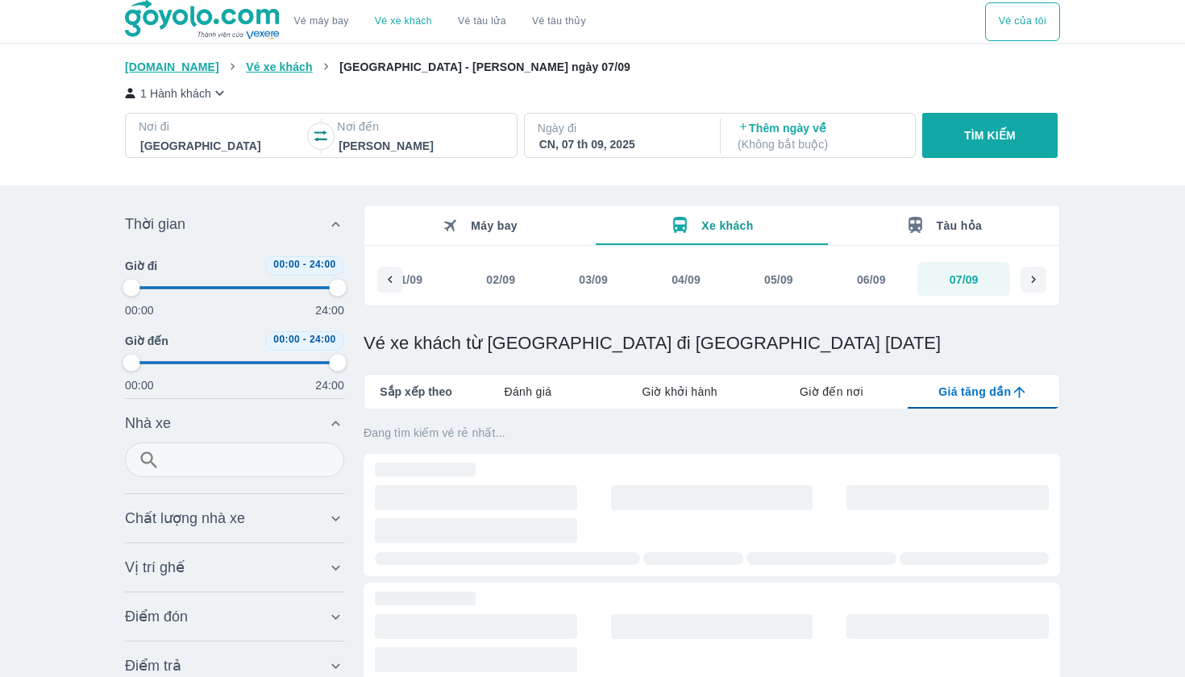
type input "97.9166666666667"
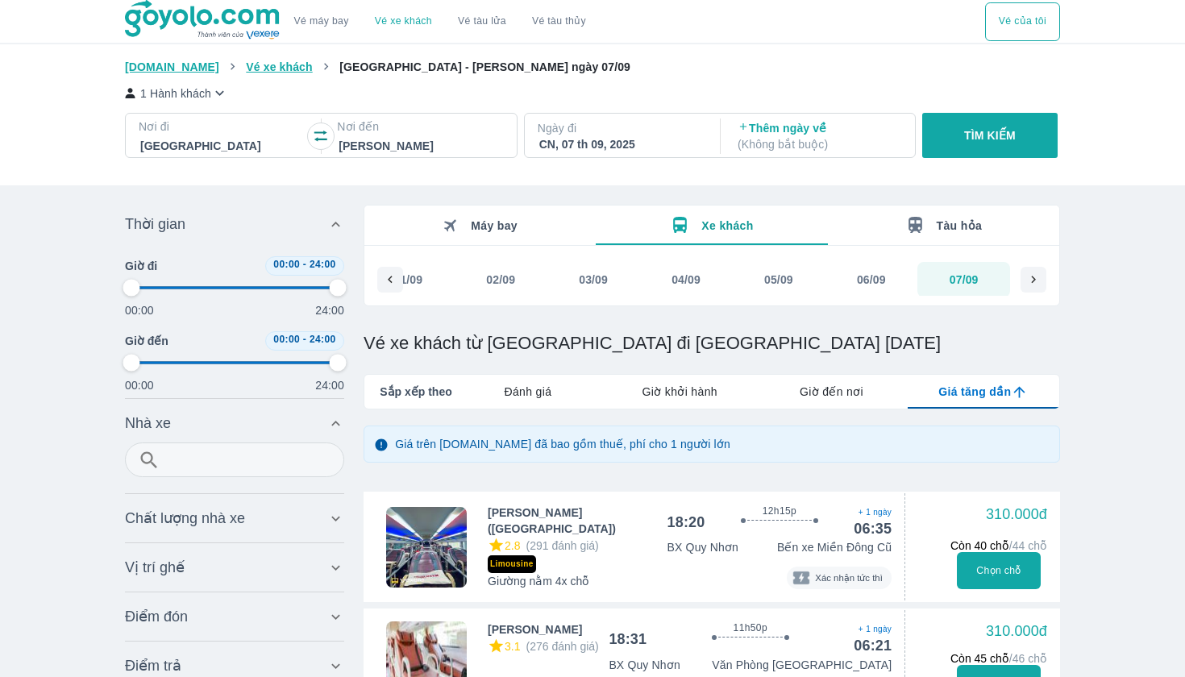
type input "97.9166666666667"
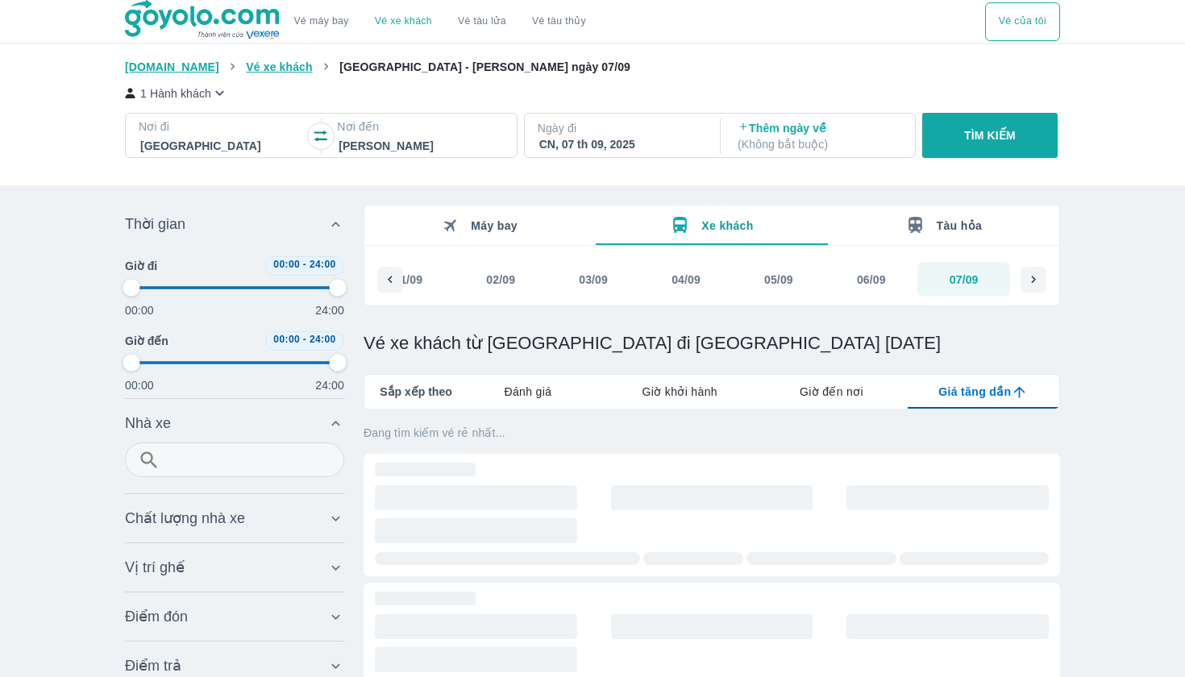
type input "97.9166666666667"
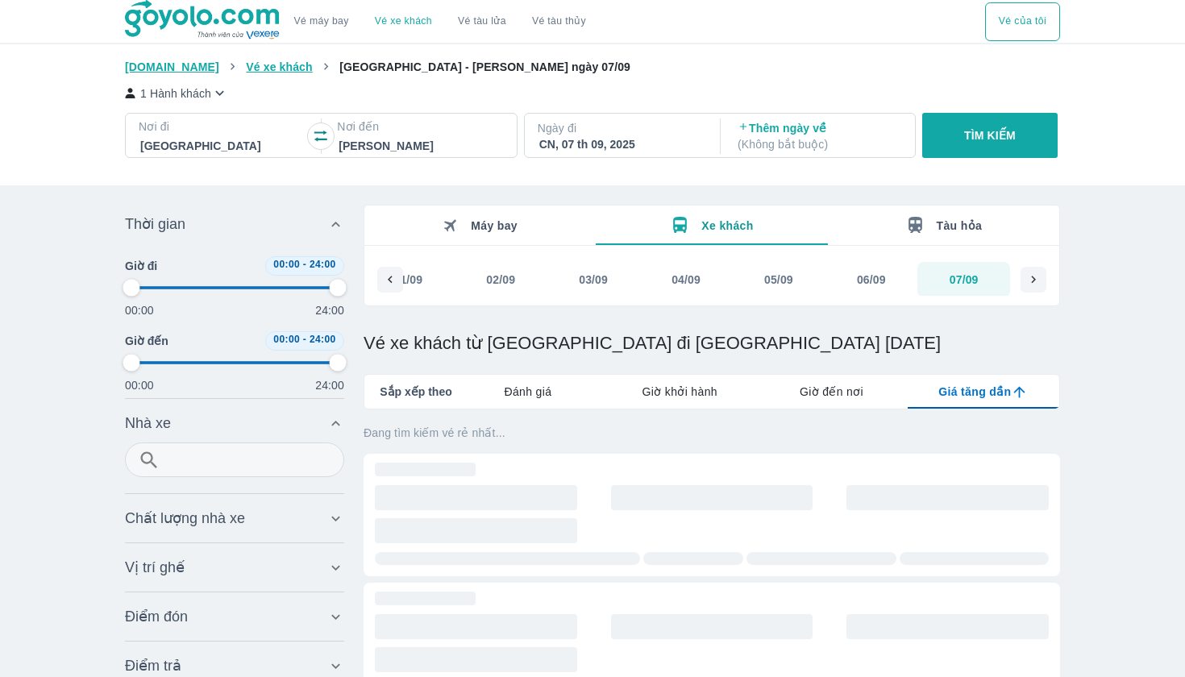
type input "97.9166666666667"
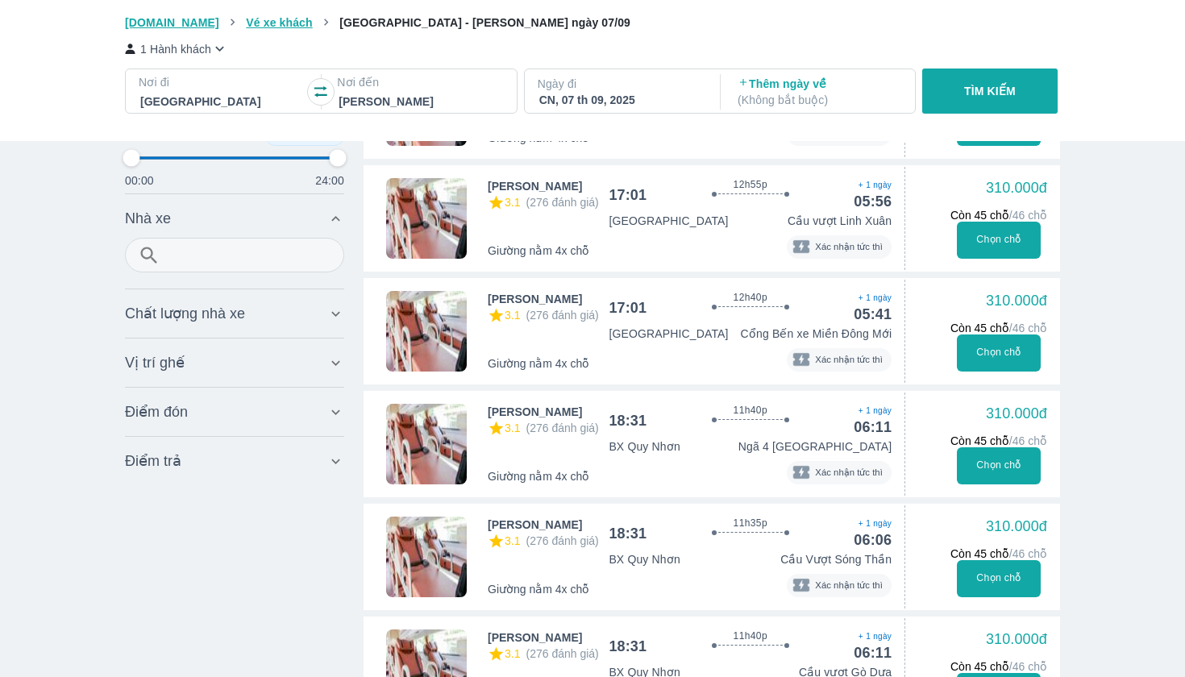
scroll to position [1151, 0]
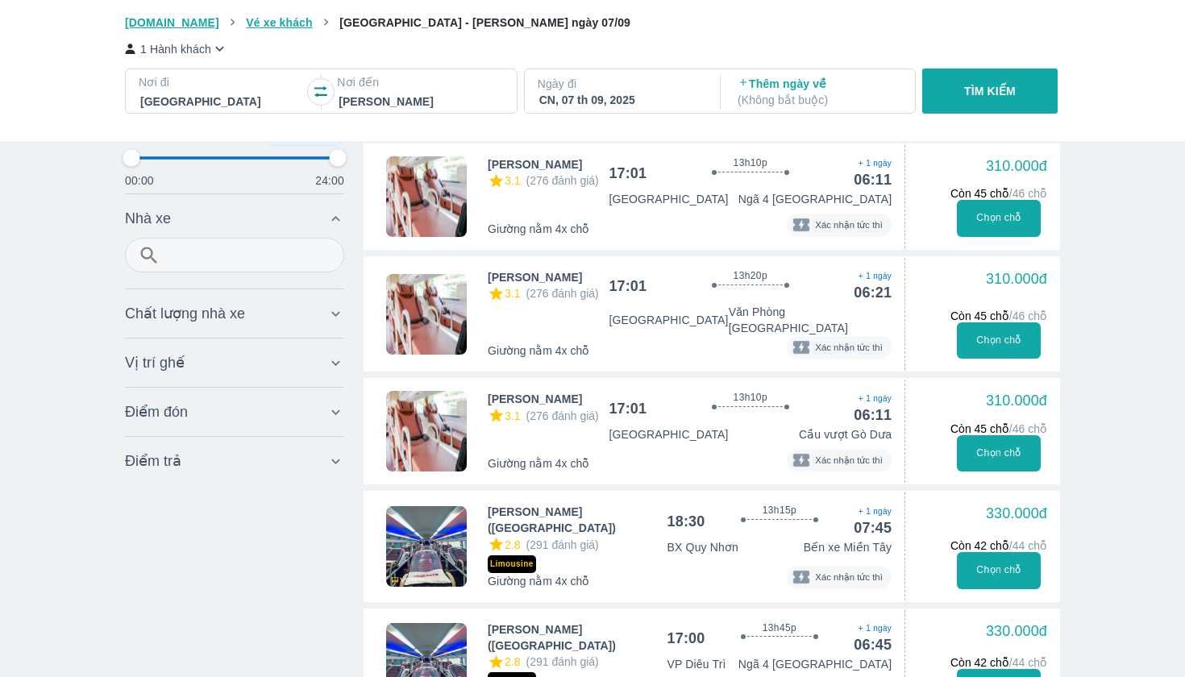
type input "97.9166666666667"
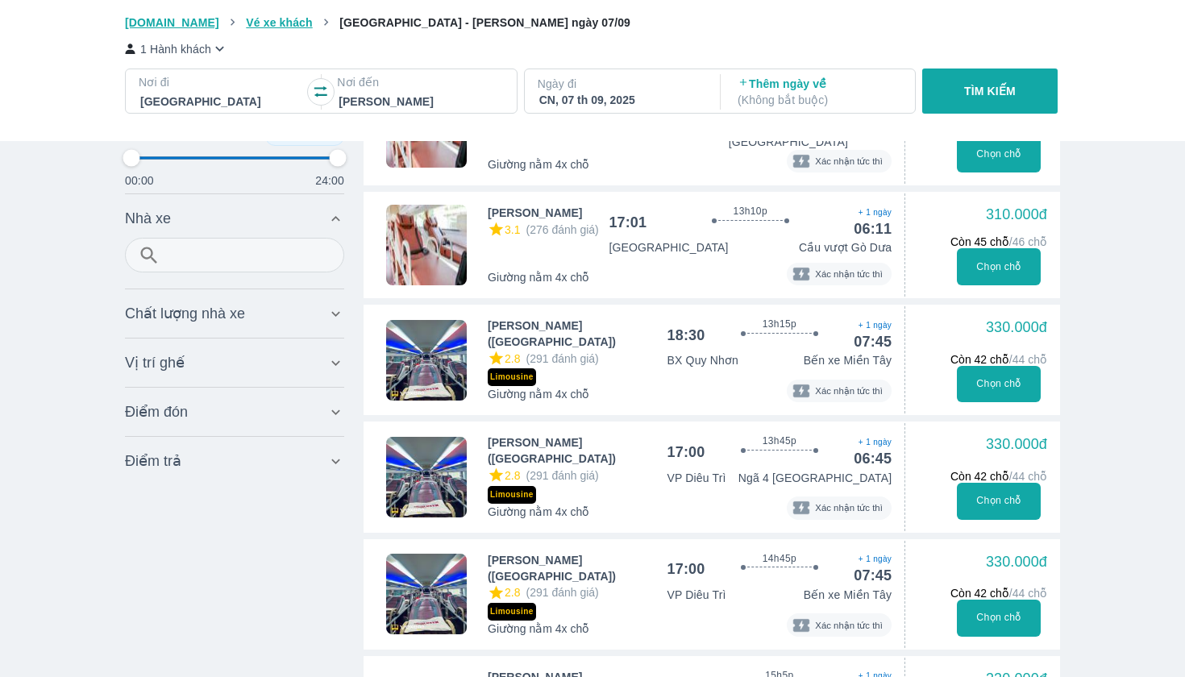
type input "97.9166666666667"
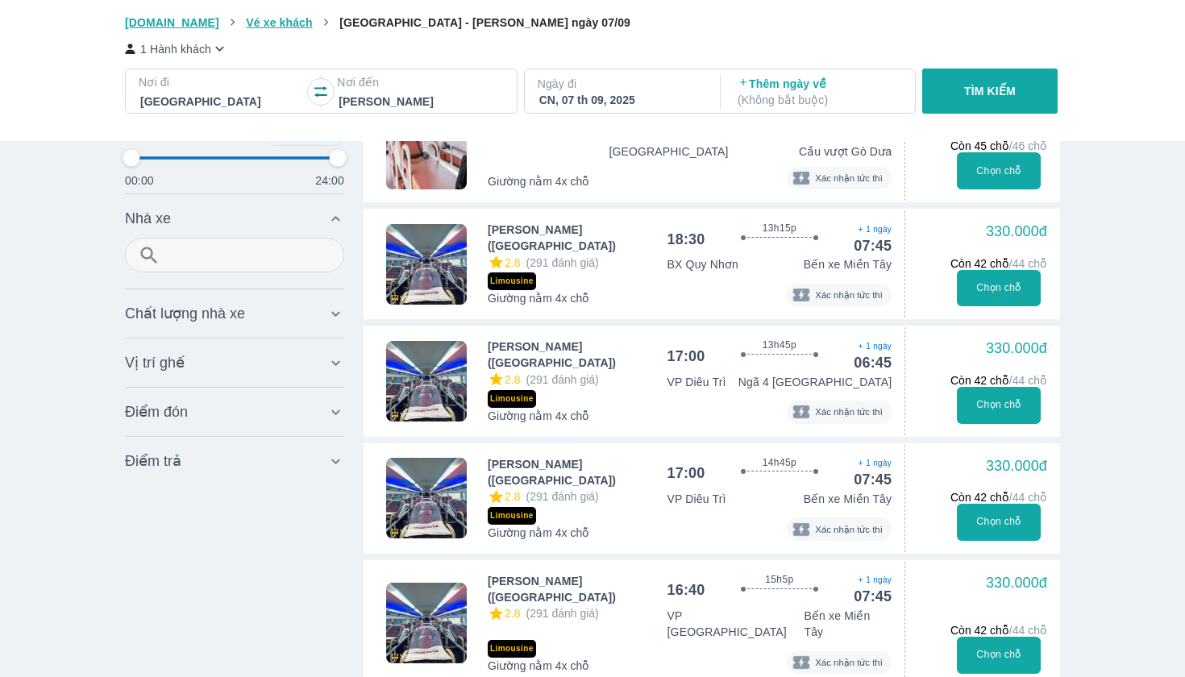
type input "97.9166666666667"
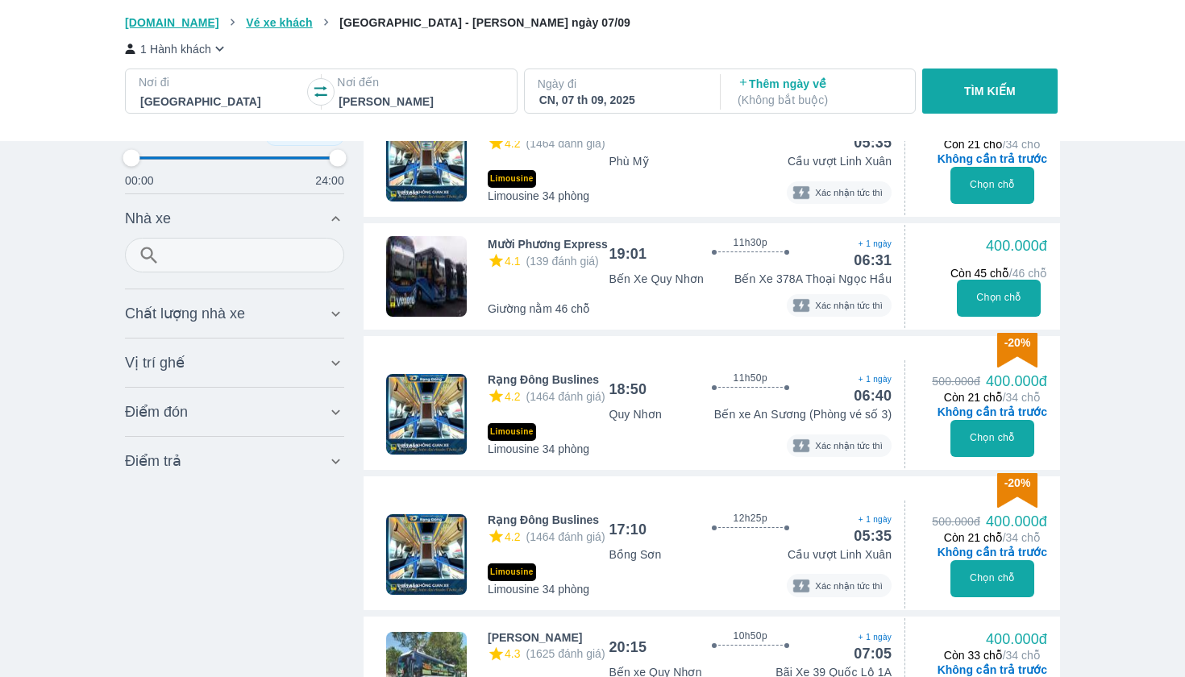
type input "97.9166666666667"
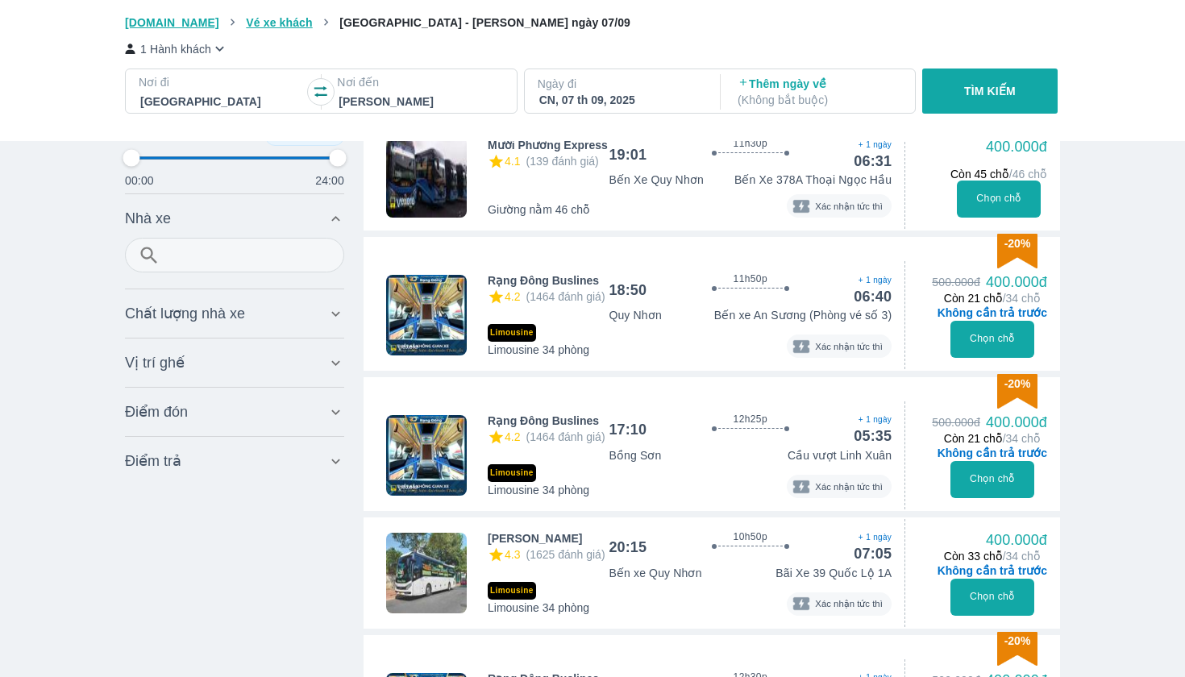
type input "97.9166666666667"
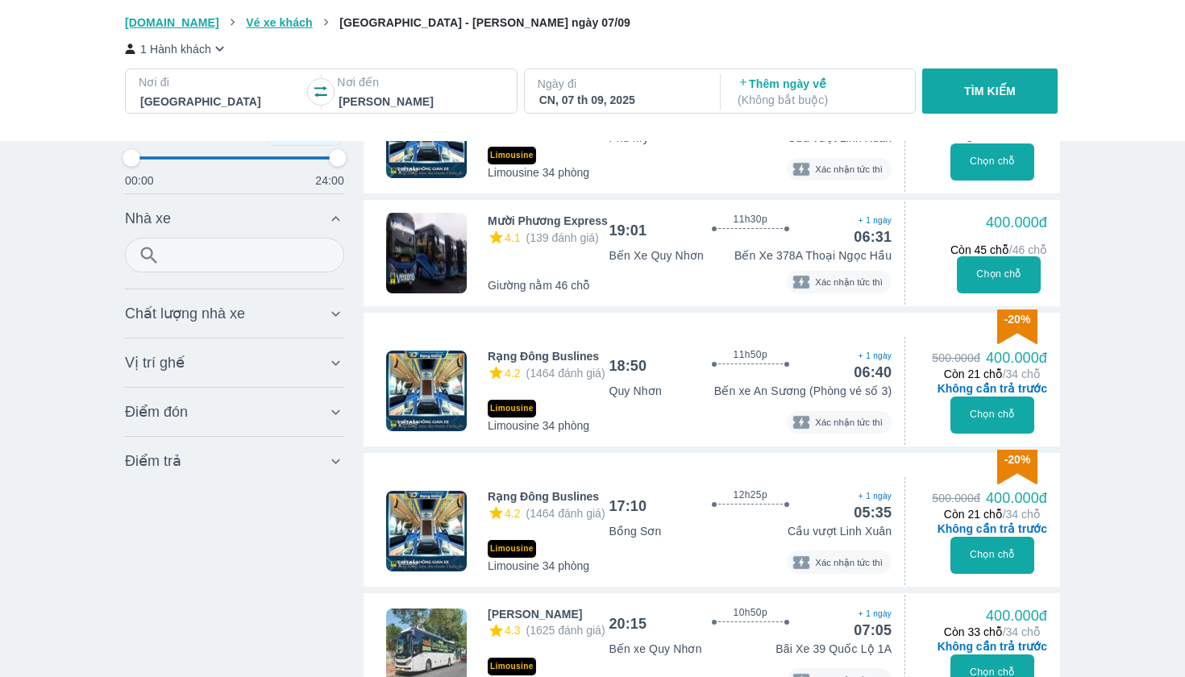
type input "97.9166666666667"
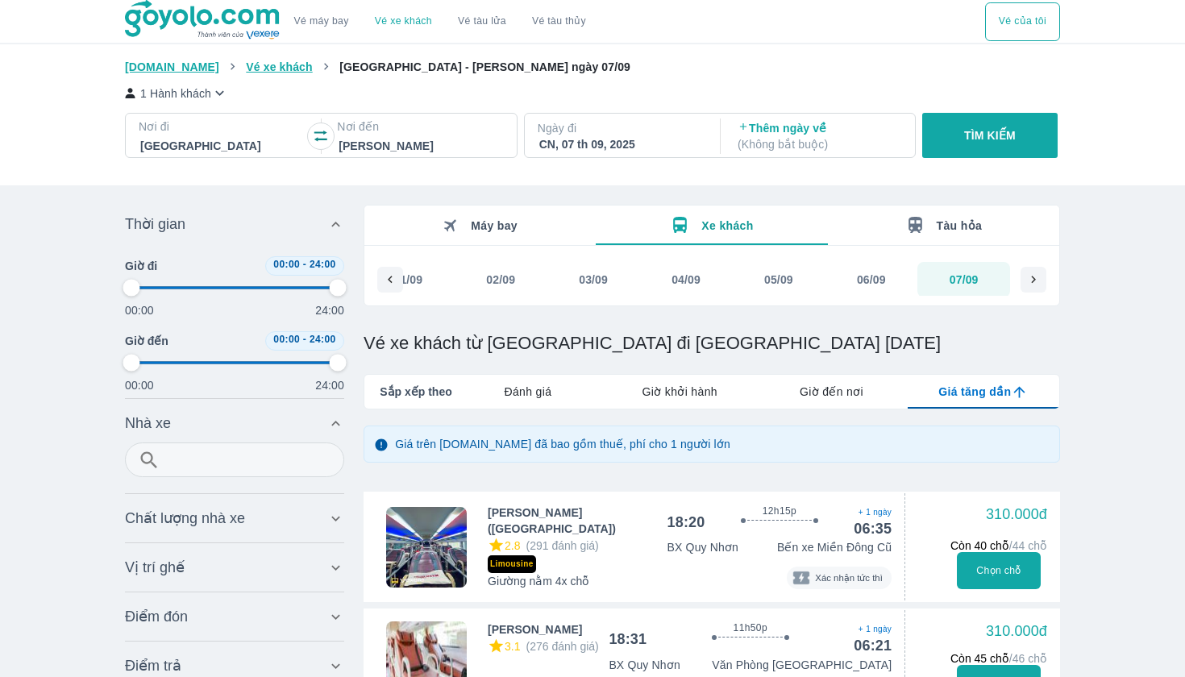
scroll to position [0, 0]
click at [933, 223] on div "Tàu hỏa" at bounding box center [944, 225] width 77 height 20
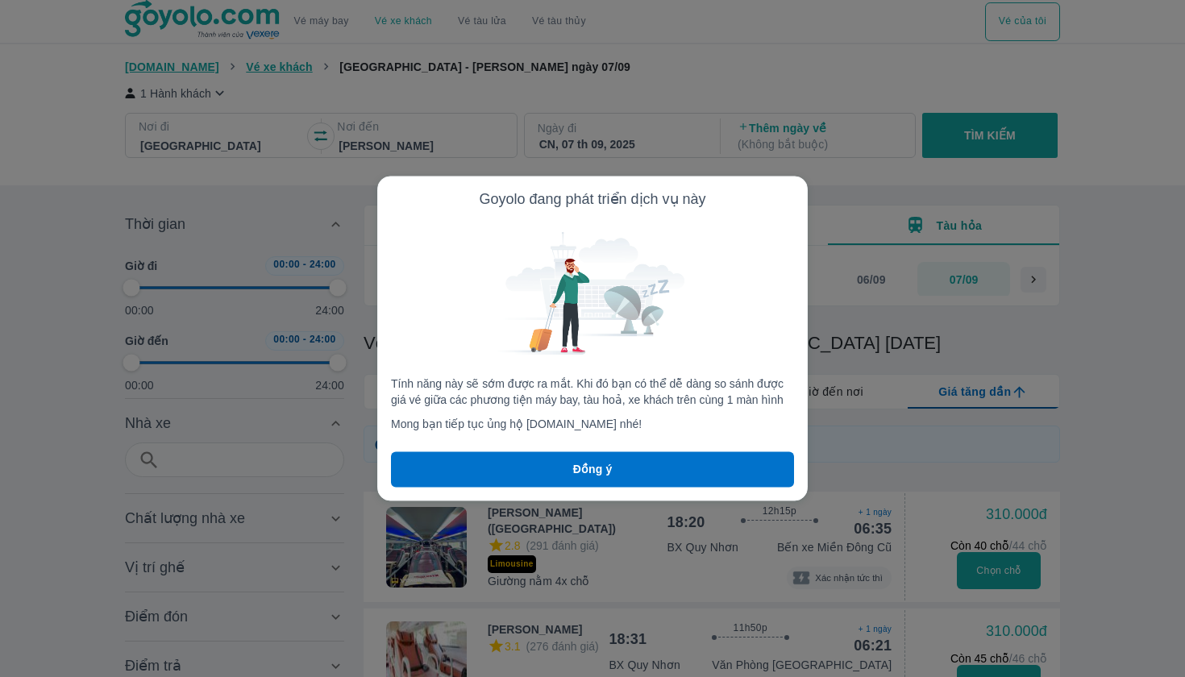
click at [633, 459] on button "Đồng ý" at bounding box center [592, 469] width 403 height 35
